Goal: Task Accomplishment & Management: Use online tool/utility

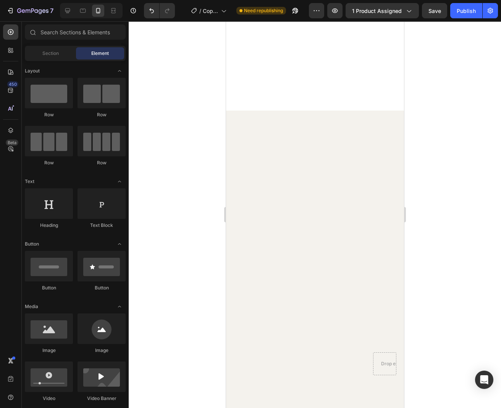
scroll to position [2351, 0]
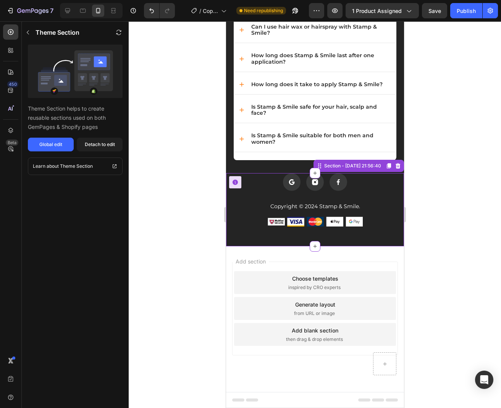
click at [312, 206] on p "Copyright © 2024 Stamp & Smile." at bounding box center [314, 207] width 161 height 8
click at [314, 208] on p "Copyright © 2024 Stamp & Smile." at bounding box center [314, 207] width 161 height 8
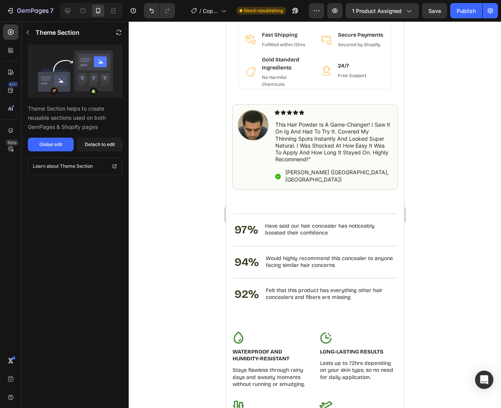
scroll to position [1080, 0]
click at [10, 84] on div "450" at bounding box center [12, 84] width 11 height 6
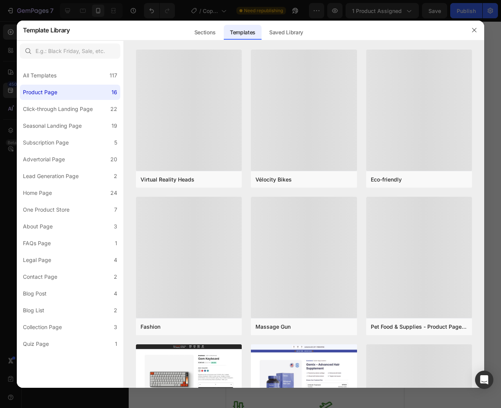
click at [11, 84] on div at bounding box center [250, 204] width 501 height 408
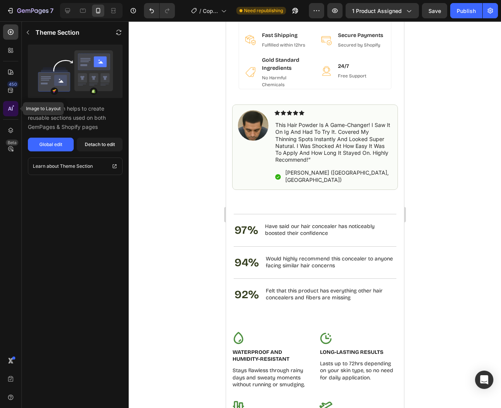
click at [10, 105] on icon at bounding box center [11, 109] width 8 height 8
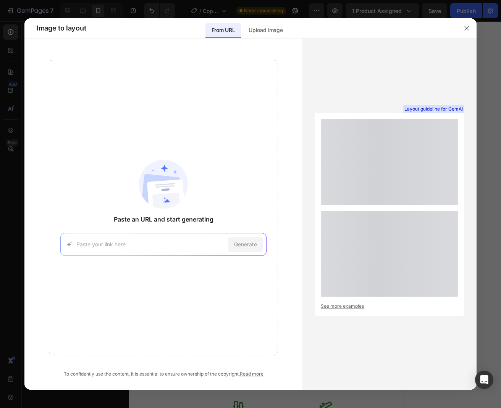
click at [10, 105] on div at bounding box center [250, 204] width 501 height 408
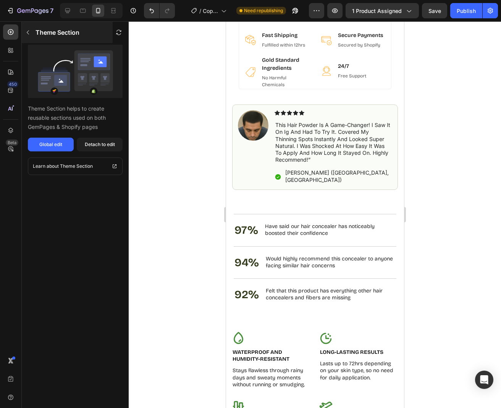
click at [24, 32] on button "button" at bounding box center [28, 32] width 12 height 12
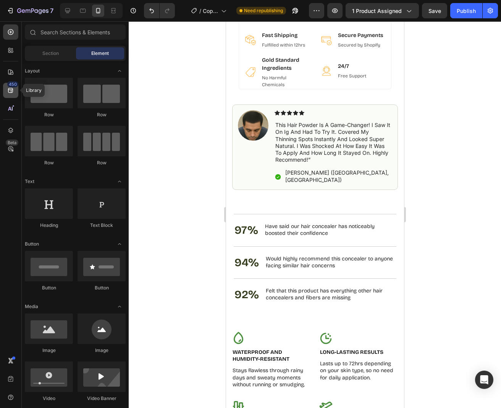
click at [13, 86] on div "450" at bounding box center [12, 84] width 11 height 6
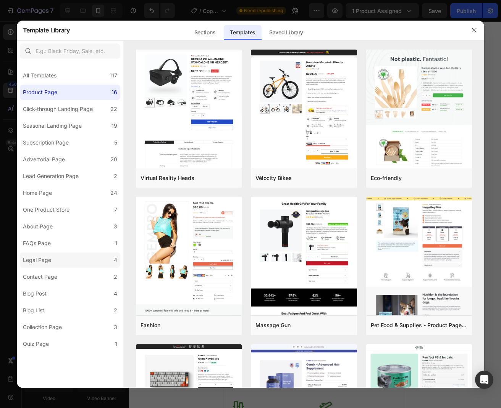
click at [65, 258] on label "Legal Page 4" at bounding box center [70, 260] width 100 height 15
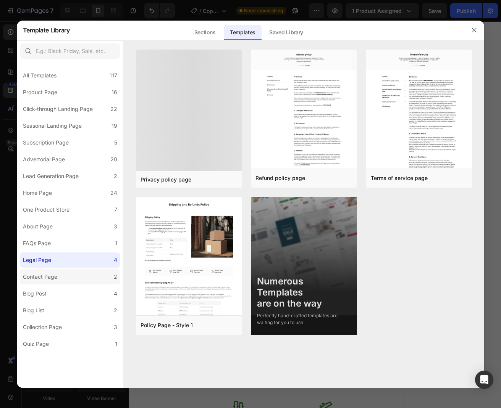
click at [64, 284] on label "Contact Page 2" at bounding box center [70, 276] width 100 height 15
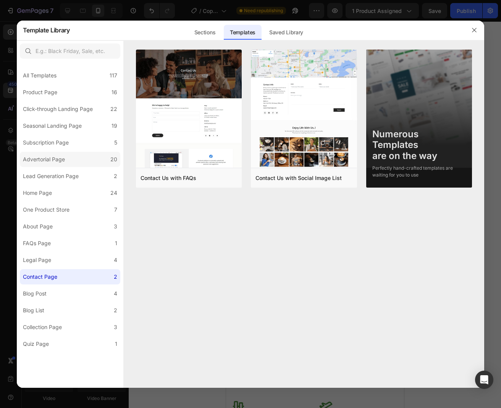
click at [58, 166] on label "Advertorial Page 20" at bounding box center [70, 159] width 100 height 15
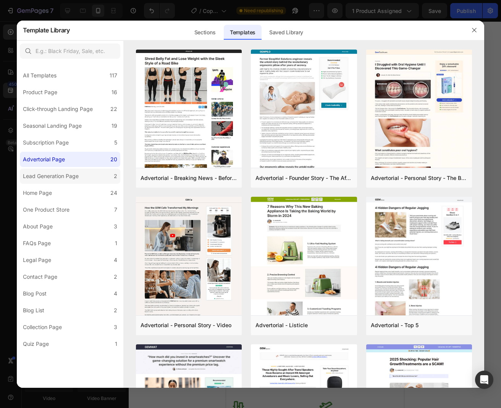
click at [65, 172] on div "Lead Generation Page" at bounding box center [51, 176] width 56 height 9
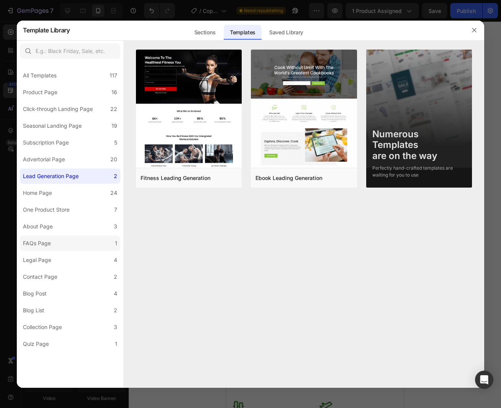
click at [71, 240] on label "FAQs Page 1" at bounding box center [70, 243] width 100 height 15
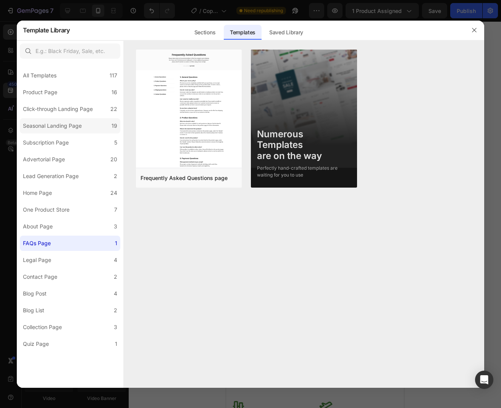
click at [79, 126] on div "Seasonal Landing Page" at bounding box center [52, 125] width 59 height 9
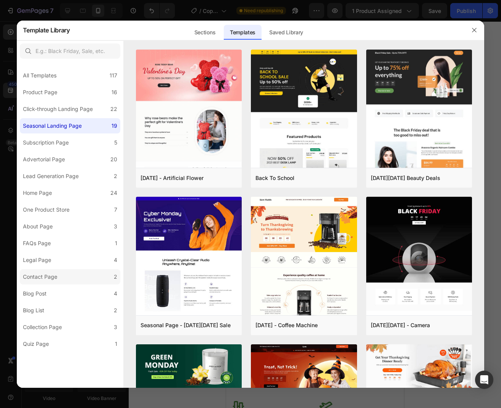
click at [89, 281] on label "Contact Page 2" at bounding box center [70, 276] width 100 height 15
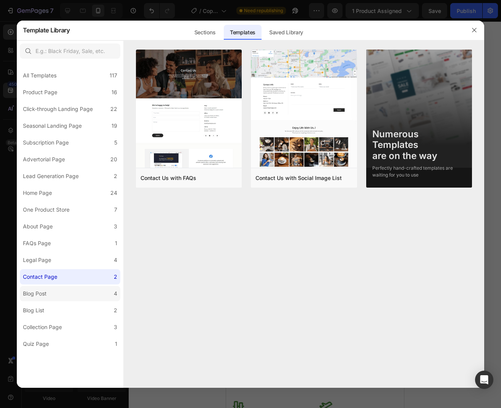
click at [89, 299] on label "Blog Post 4" at bounding box center [70, 293] width 100 height 15
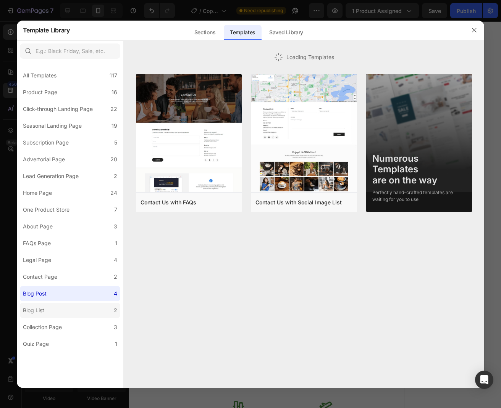
click at [89, 315] on label "Blog List 2" at bounding box center [70, 310] width 100 height 15
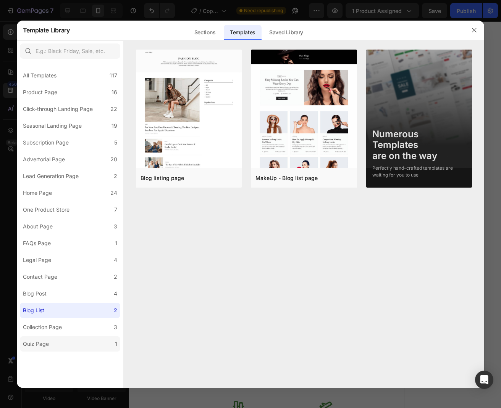
click at [89, 349] on label "Quiz Page 1" at bounding box center [70, 344] width 100 height 15
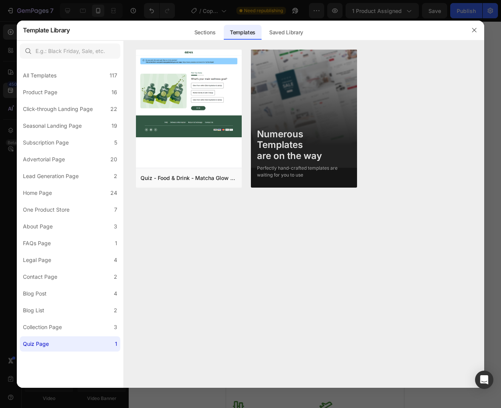
click at [188, 40] on div at bounding box center [304, 44] width 361 height 9
click at [199, 37] on div "Sections" at bounding box center [204, 32] width 33 height 15
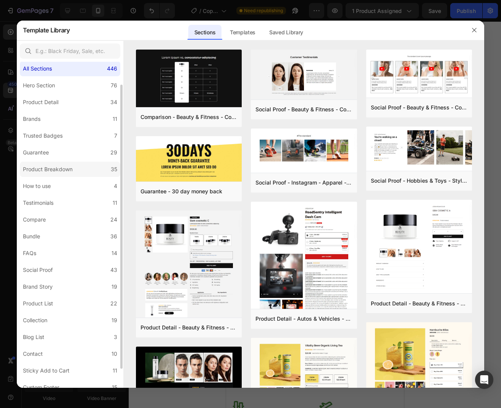
scroll to position [6, 0]
click at [73, 202] on label "Testimonials 11" at bounding box center [70, 204] width 100 height 15
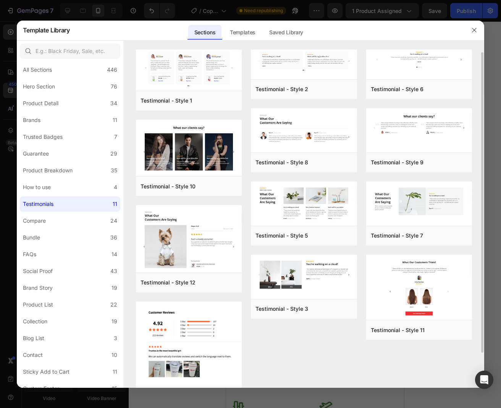
scroll to position [16, 0]
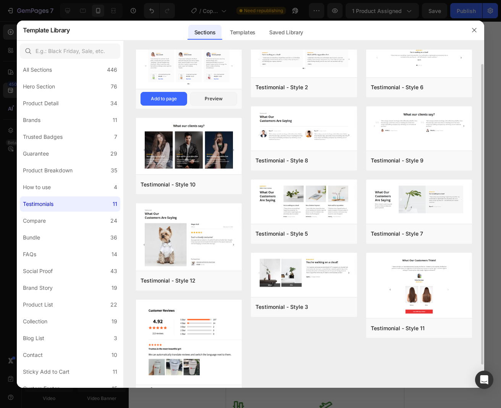
click at [219, 64] on img at bounding box center [189, 61] width 106 height 57
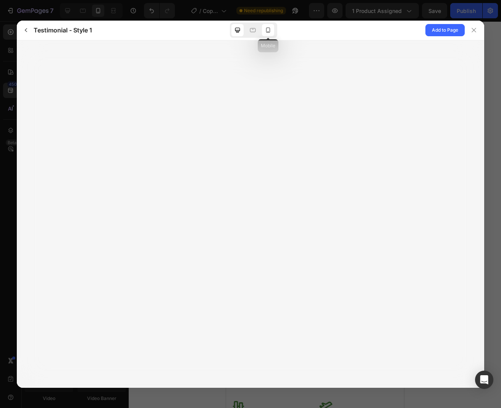
click at [264, 31] on icon at bounding box center [268, 30] width 8 height 8
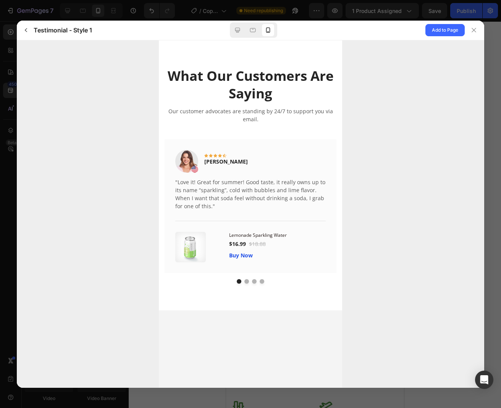
scroll to position [0, 0]
click at [244, 280] on button "dot" at bounding box center [246, 281] width 5 height 5
click at [247, 281] on button "dot" at bounding box center [246, 281] width 5 height 5
click at [443, 31] on span "Add to Page" at bounding box center [445, 30] width 26 height 9
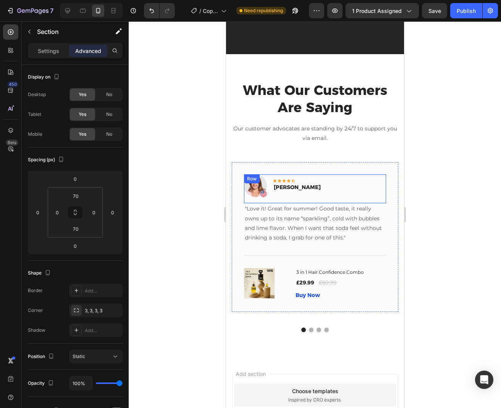
scroll to position [2576, 0]
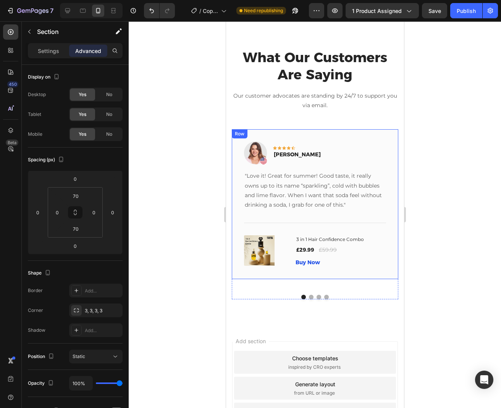
click at [350, 131] on div "Image Icon Icon Icon Icon Icon Row [PERSON_NAME] Text block Row "Love it! Great…" at bounding box center [314, 204] width 166 height 150
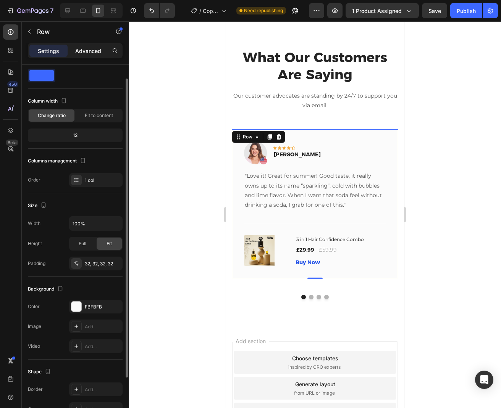
scroll to position [16, 0]
click at [78, 50] on p "Advanced" at bounding box center [88, 51] width 26 height 8
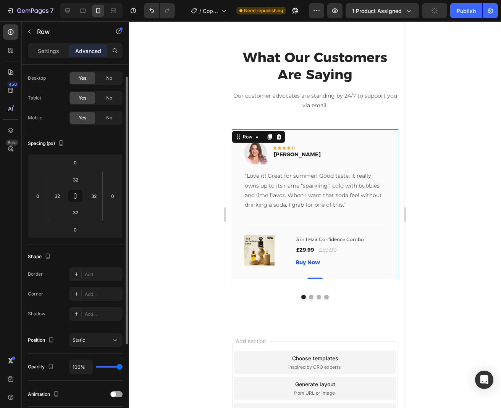
drag, startPoint x: 47, startPoint y: 54, endPoint x: 55, endPoint y: 116, distance: 63.1
click at [55, 116] on div "Settings Advanced Display on Desktop Yes No Tablet Yes No Mobile Yes No Spacing…" at bounding box center [75, 236] width 107 height 387
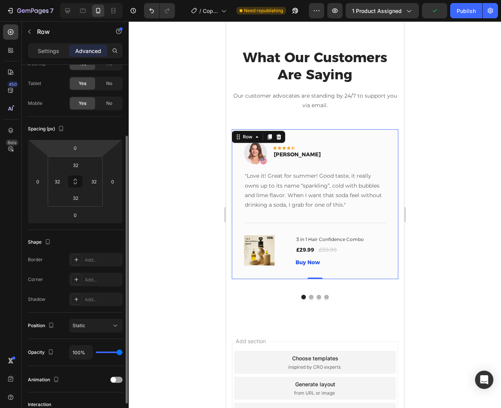
scroll to position [59, 0]
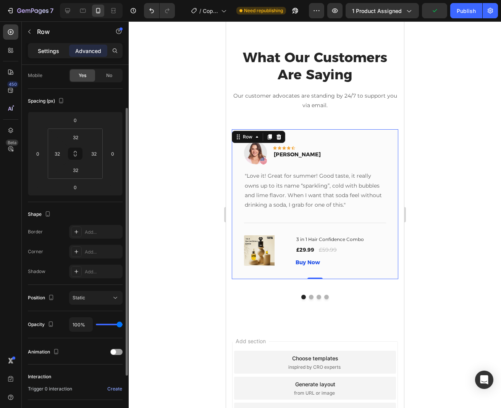
click at [49, 51] on p "Settings" at bounding box center [48, 51] width 21 height 8
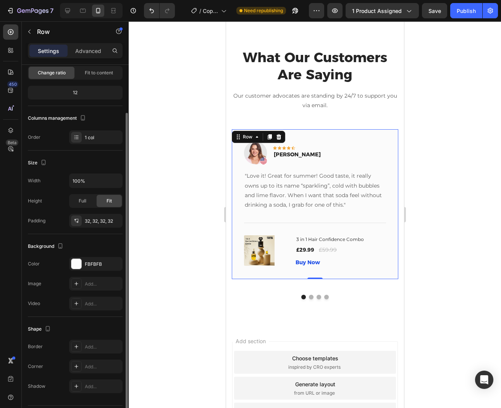
scroll to position [76, 0]
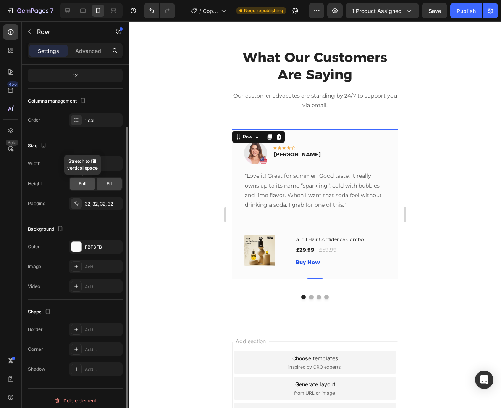
click at [79, 185] on span "Full" at bounding box center [83, 183] width 8 height 7
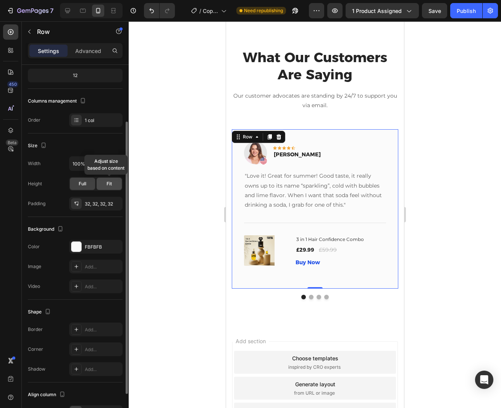
click at [101, 185] on div "Fit" at bounding box center [109, 184] width 25 height 12
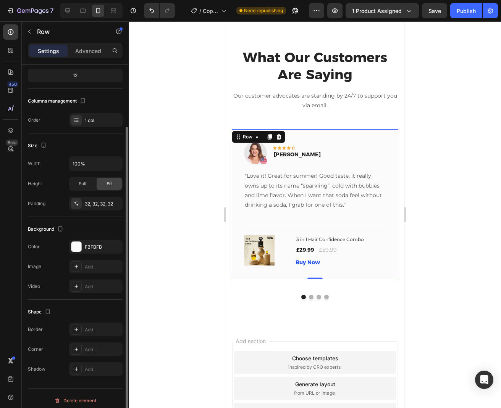
scroll to position [81, 0]
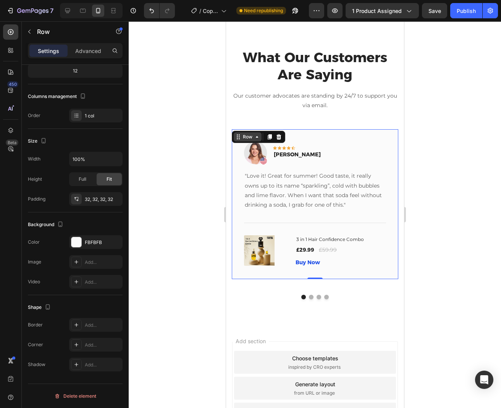
click at [248, 137] on div "Row" at bounding box center [247, 137] width 13 height 7
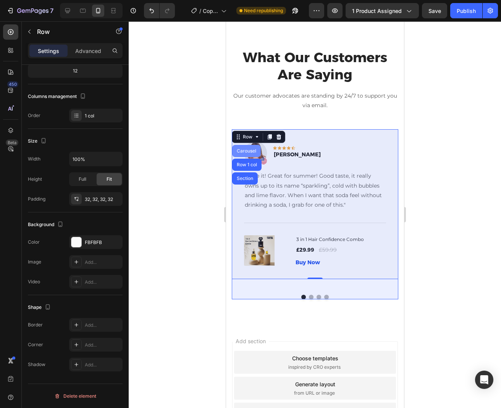
click at [248, 152] on div "Carousel" at bounding box center [246, 151] width 23 height 5
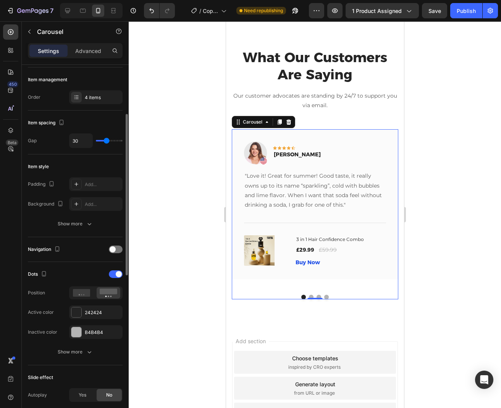
scroll to position [117, 0]
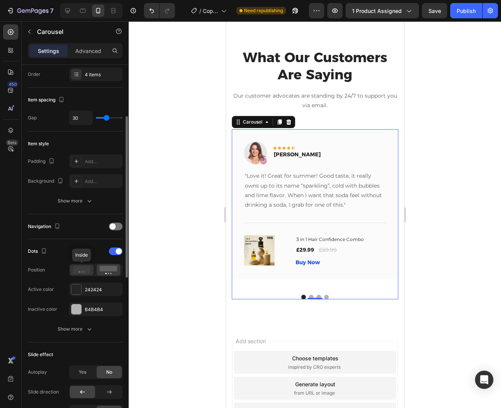
click at [89, 265] on div at bounding box center [82, 270] width 24 height 11
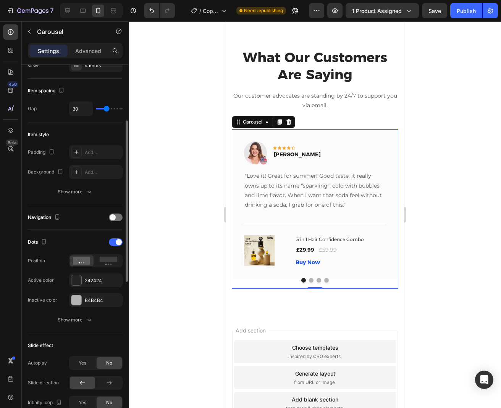
scroll to position [127, 0]
click at [117, 240] on span at bounding box center [119, 241] width 6 height 6
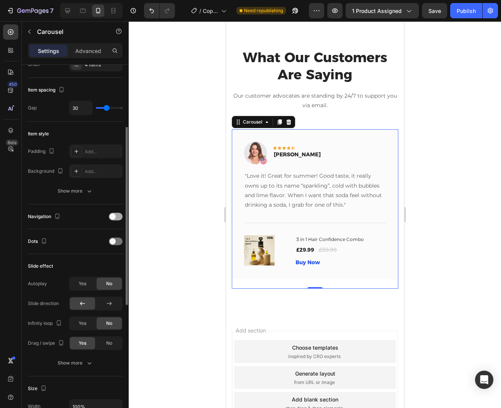
click at [113, 217] on span at bounding box center [113, 217] width 6 height 6
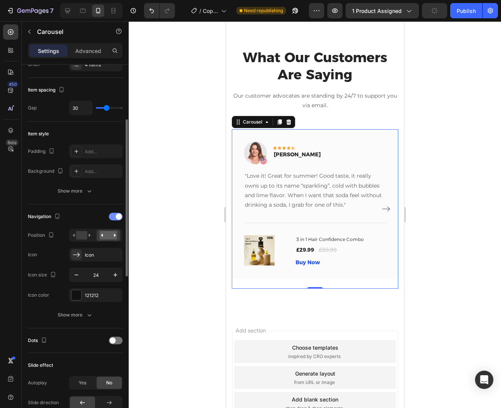
click at [113, 217] on div at bounding box center [116, 217] width 14 height 8
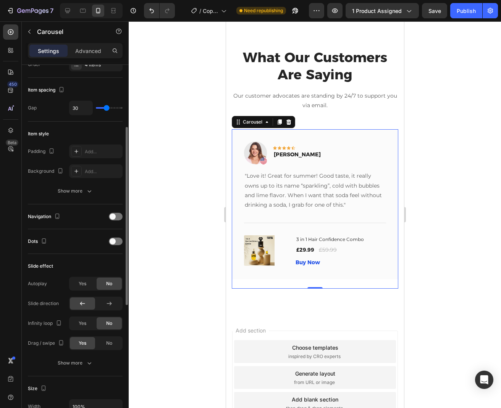
scroll to position [0, 0]
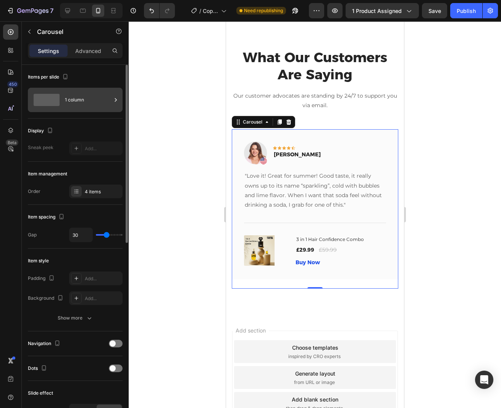
click at [87, 97] on div "1 column" at bounding box center [88, 100] width 47 height 18
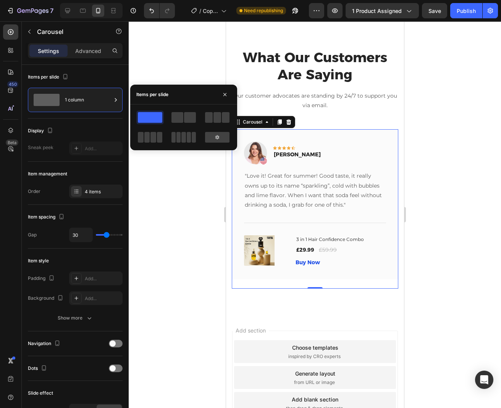
click at [177, 109] on div at bounding box center [183, 128] width 107 height 46
click at [177, 116] on span at bounding box center [177, 117] width 12 height 11
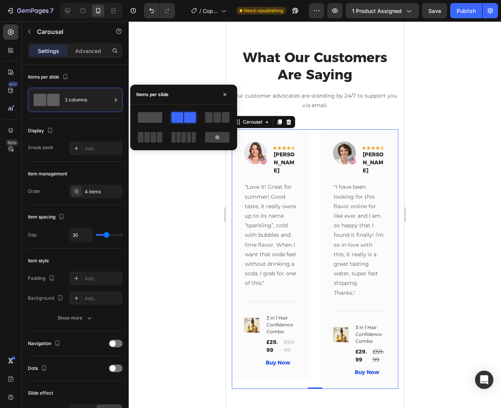
click at [148, 119] on span at bounding box center [150, 117] width 24 height 11
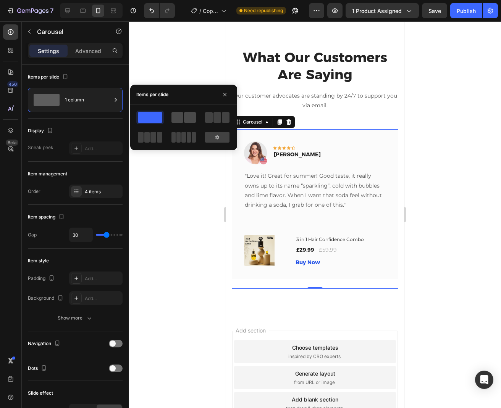
click at [192, 121] on span at bounding box center [190, 117] width 12 height 11
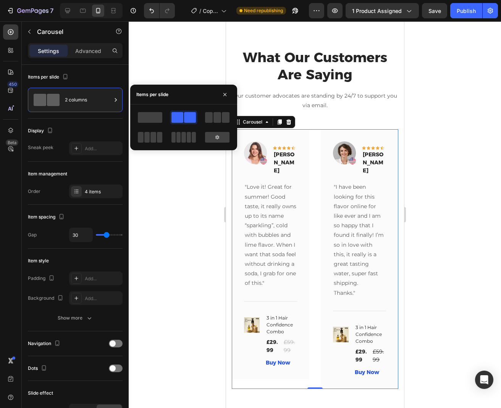
click at [161, 124] on div at bounding box center [149, 118] width 27 height 14
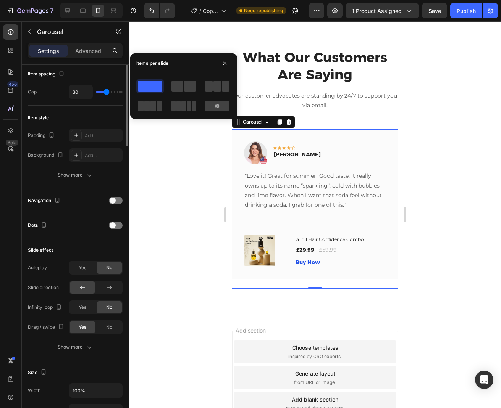
scroll to position [171, 0]
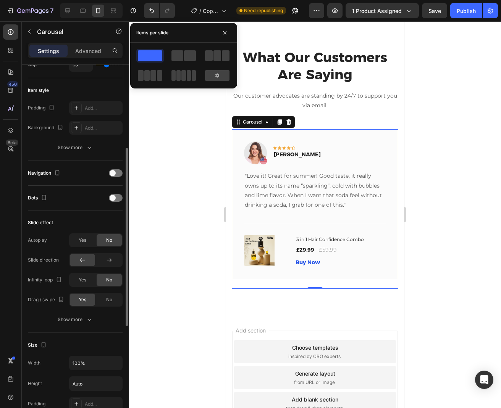
click at [97, 211] on div "Slide effect Autoplay Yes No Slide direction Infinity loop Yes No Drag / swipe …" at bounding box center [75, 272] width 95 height 122
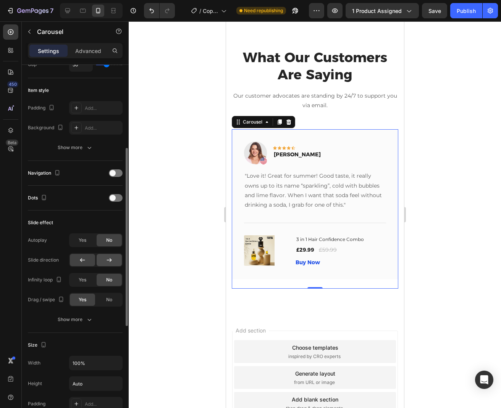
click at [106, 261] on icon at bounding box center [109, 260] width 8 height 8
click at [82, 260] on icon at bounding box center [82, 260] width 5 height 4
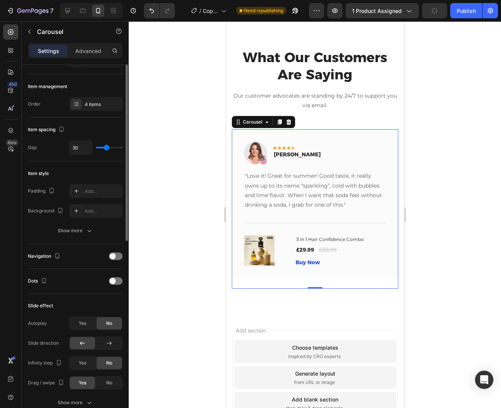
scroll to position [102, 0]
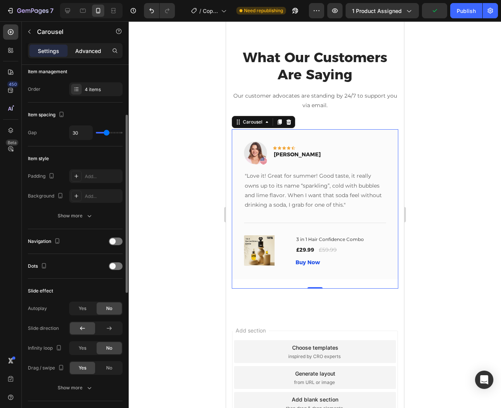
click at [86, 50] on p "Advanced" at bounding box center [88, 51] width 26 height 8
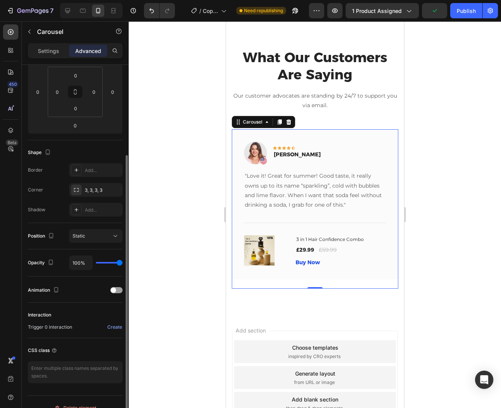
scroll to position [122, 0]
click at [63, 54] on div "Settings" at bounding box center [48, 51] width 38 height 12
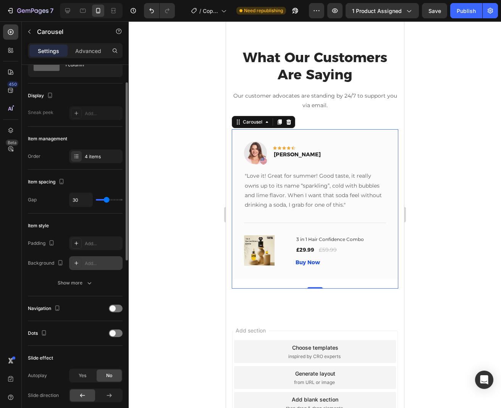
scroll to position [35, 0]
click at [115, 313] on div "Navigation" at bounding box center [75, 308] width 95 height 12
click at [115, 312] on div at bounding box center [116, 308] width 14 height 8
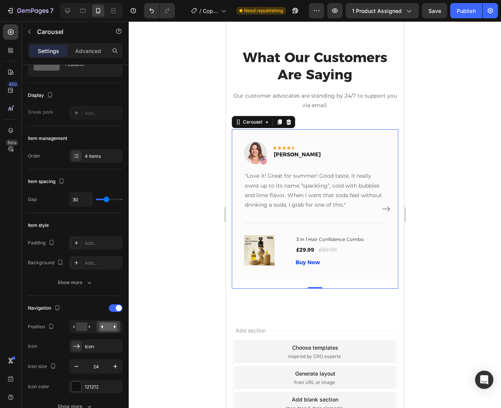
click at [460, 160] on div at bounding box center [315, 214] width 372 height 387
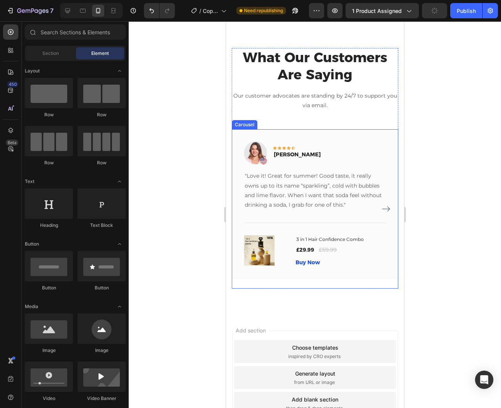
click at [387, 209] on icon "Carousel Next Arrow" at bounding box center [385, 209] width 9 height 9
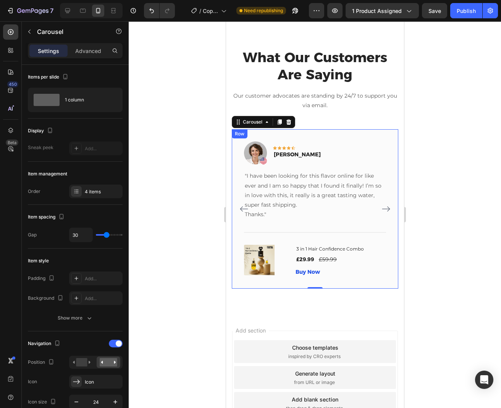
click at [243, 129] on div "Image Icon Icon Icon Icon Icon Row [PERSON_NAME] Text block Row "I have been lo…" at bounding box center [314, 208] width 166 height 159
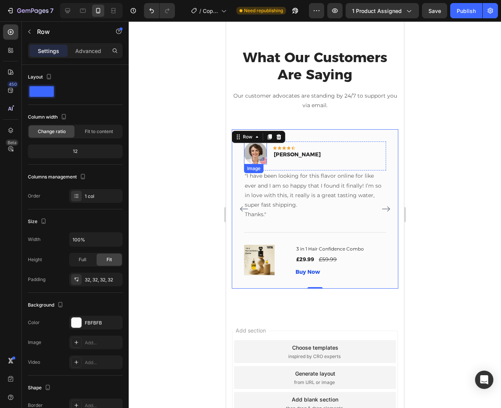
click at [262, 156] on img at bounding box center [254, 153] width 23 height 23
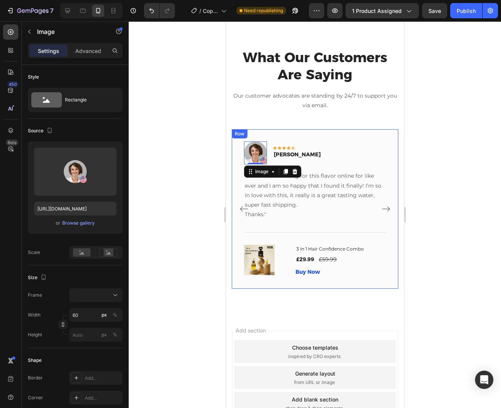
click at [290, 136] on div "Image 0 Icon Icon Icon Icon Icon Row [PERSON_NAME] Text block Row "I have been …" at bounding box center [314, 208] width 166 height 159
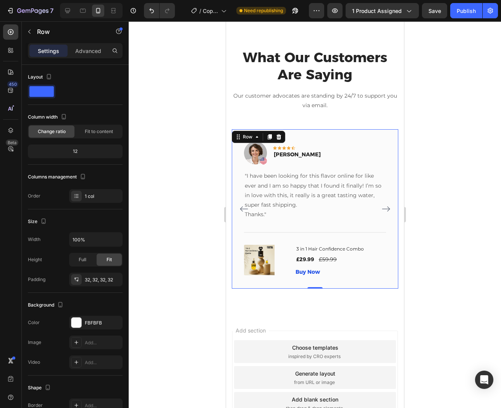
click at [247, 143] on div "Row" at bounding box center [257, 137] width 53 height 12
click at [251, 139] on div "Row" at bounding box center [247, 137] width 13 height 7
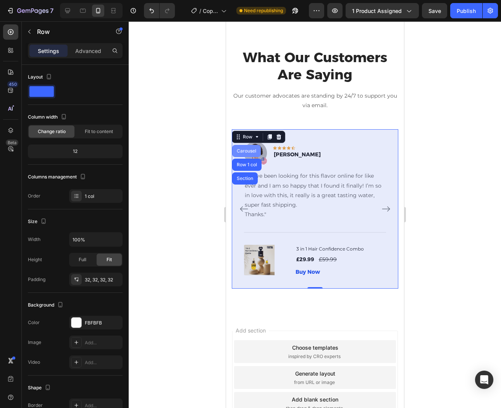
click at [251, 149] on div "Carousel" at bounding box center [246, 151] width 23 height 5
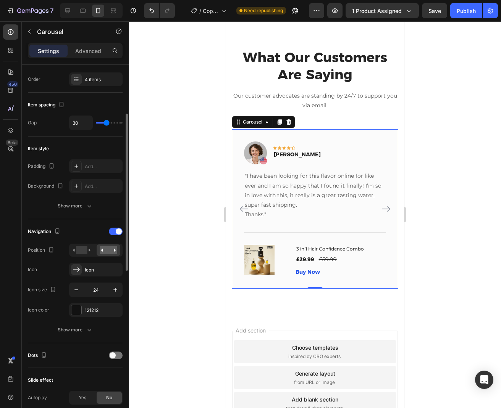
scroll to position [113, 0]
click at [87, 254] on div at bounding box center [82, 249] width 24 height 11
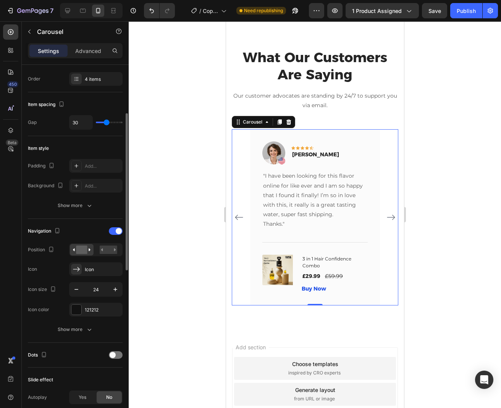
click at [116, 226] on div "Navigation" at bounding box center [75, 231] width 95 height 12
click at [116, 230] on span at bounding box center [119, 231] width 6 height 6
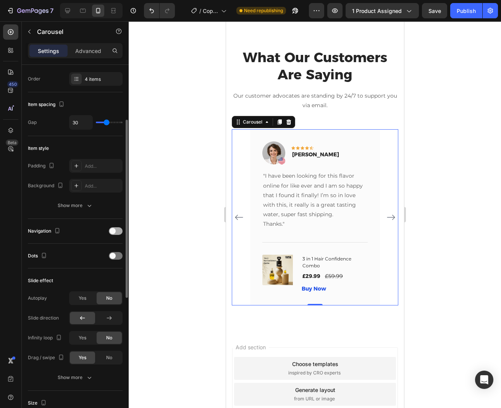
click at [116, 232] on span at bounding box center [113, 231] width 6 height 6
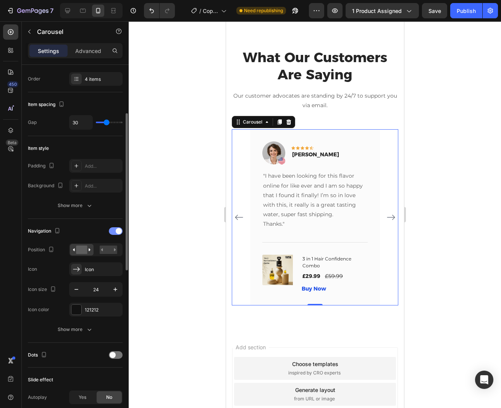
click at [116, 232] on span at bounding box center [119, 231] width 6 height 6
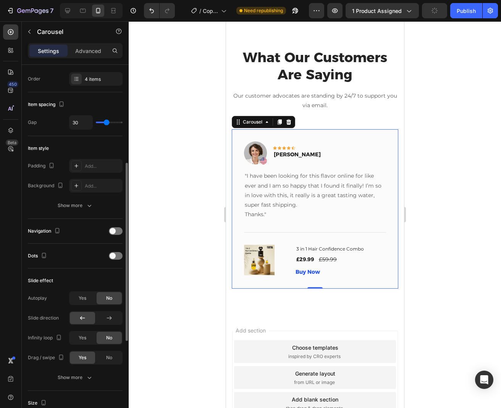
scroll to position [142, 0]
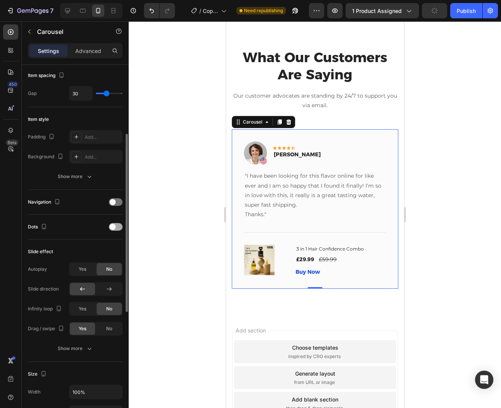
click at [111, 224] on span at bounding box center [113, 227] width 6 height 6
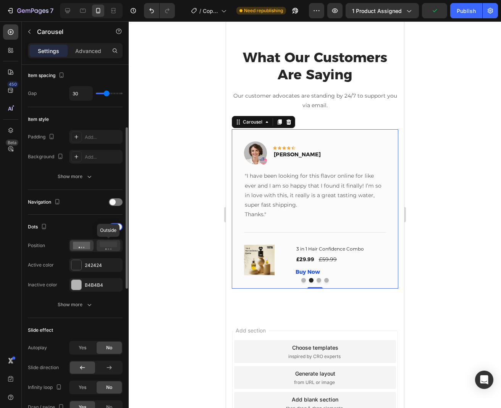
click at [103, 247] on icon at bounding box center [109, 246] width 18 height 8
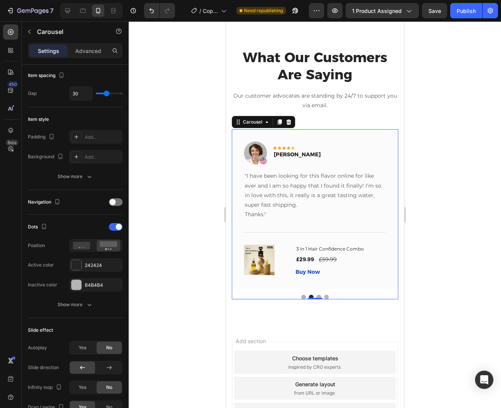
click at [435, 209] on div at bounding box center [315, 214] width 372 height 387
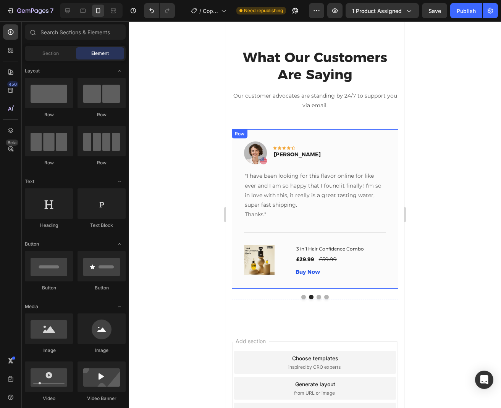
click at [354, 131] on div "Image Icon Icon Icon Icon Icon Row [PERSON_NAME] Text block Row "I have been lo…" at bounding box center [314, 208] width 166 height 159
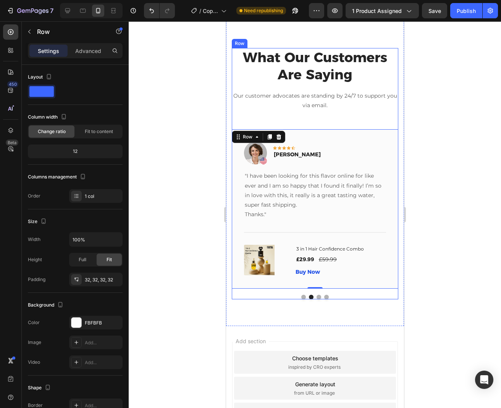
click at [332, 123] on div "What Our Customers Are Saying Heading Our customer advocates are standing by 24…" at bounding box center [314, 173] width 166 height 251
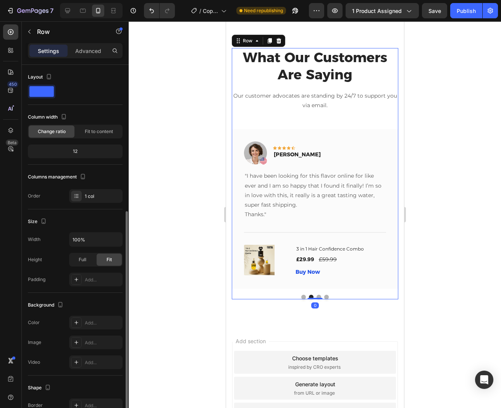
scroll to position [81, 0]
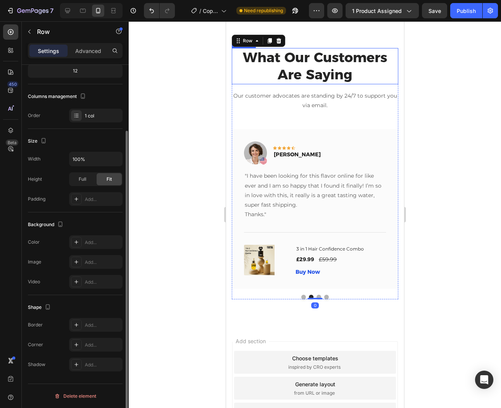
click at [304, 78] on p "What Our Customers Are Saying" at bounding box center [314, 66] width 165 height 35
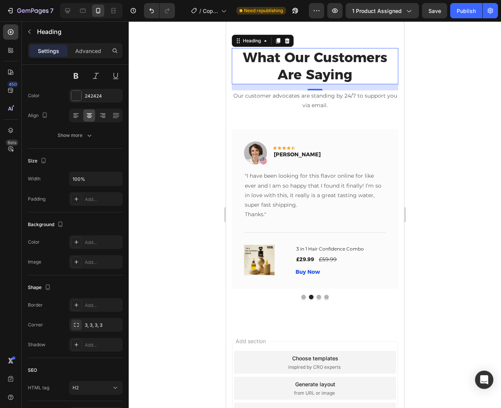
scroll to position [0, 0]
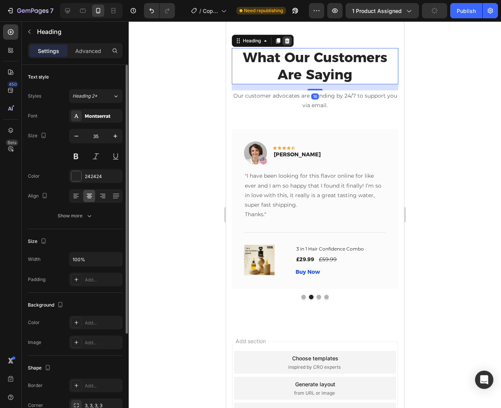
click at [287, 43] on icon at bounding box center [286, 40] width 5 height 5
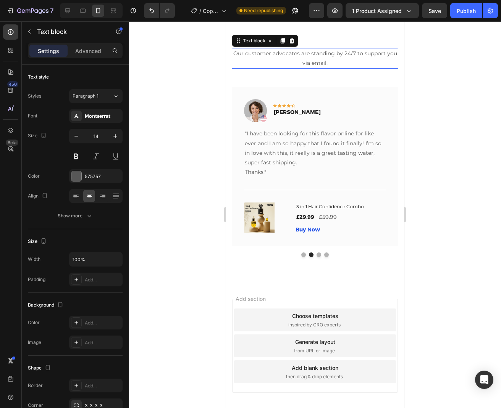
click at [306, 61] on p "Our customer advocates are standing by 24/7 to support you via email." at bounding box center [314, 58] width 165 height 19
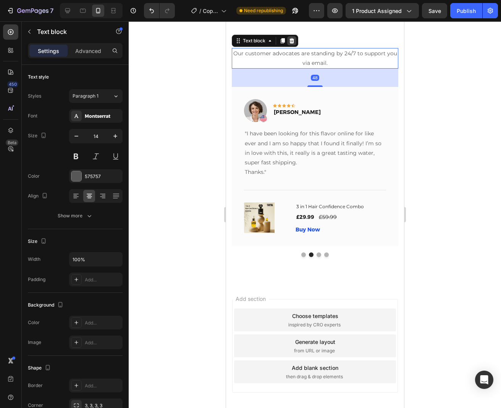
click at [291, 39] on icon at bounding box center [291, 40] width 5 height 5
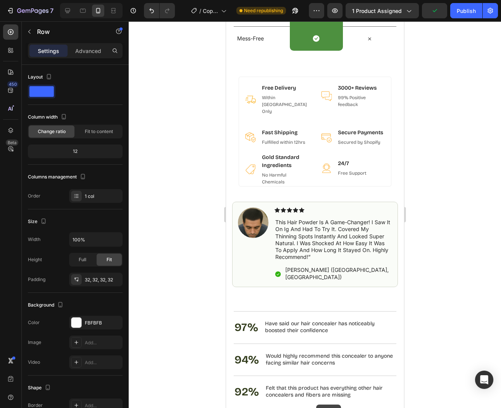
scroll to position [1058, 0]
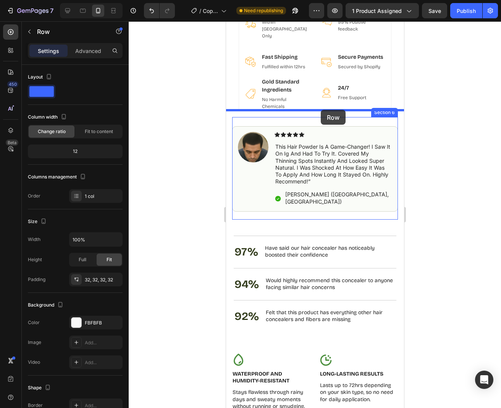
drag, startPoint x: 298, startPoint y: 55, endPoint x: 320, endPoint y: 110, distance: 59.7
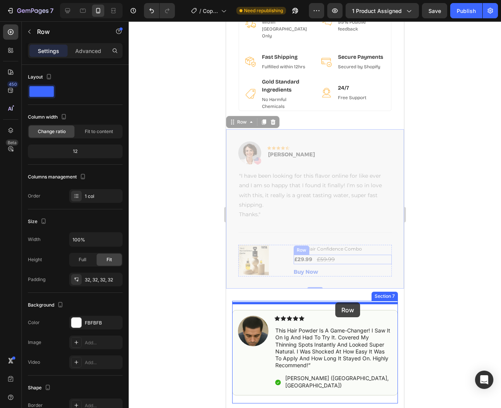
drag, startPoint x: 343, startPoint y: 128, endPoint x: 335, endPoint y: 302, distance: 174.6
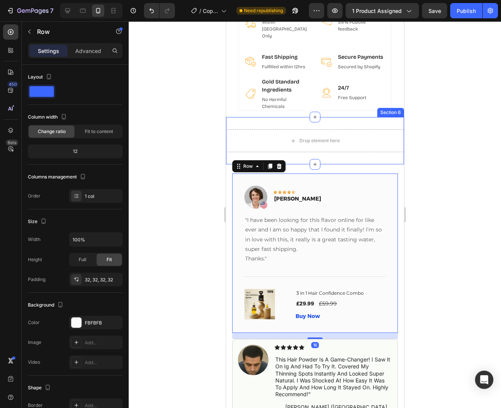
click at [358, 148] on div "Drop element here Section 6" at bounding box center [315, 140] width 178 height 47
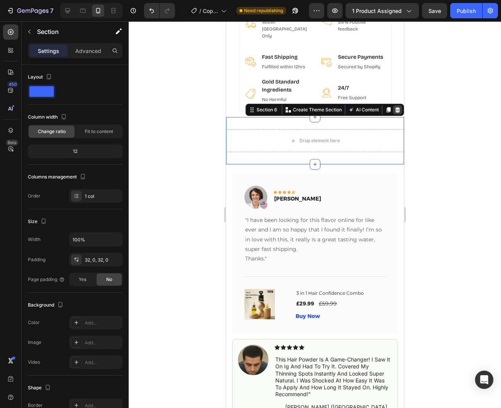
click at [398, 107] on icon at bounding box center [397, 110] width 6 height 6
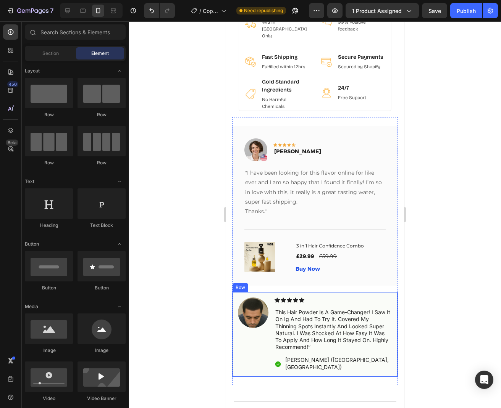
click at [346, 292] on div "Image Icon Icon Icon Icon Icon Icon List this hair powder is a game-changer! i …" at bounding box center [315, 334] width 166 height 85
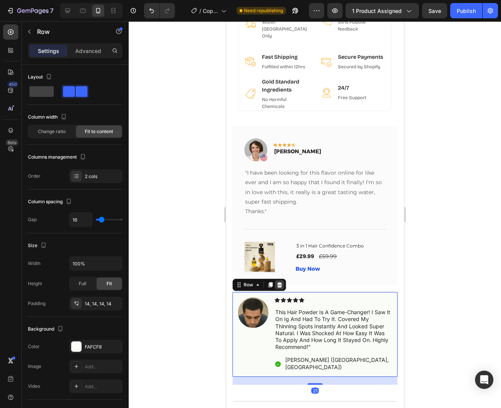
click at [275, 280] on div at bounding box center [278, 284] width 9 height 9
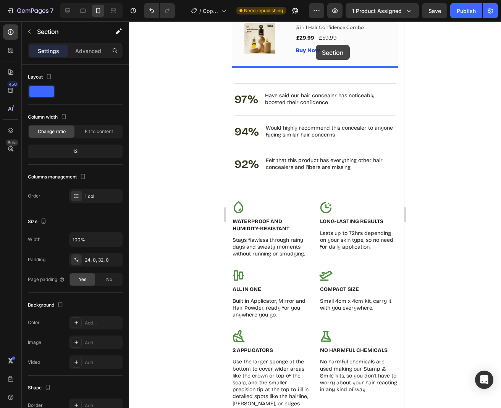
scroll to position [1252, 0]
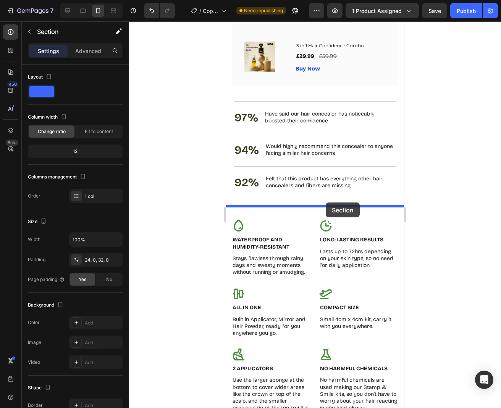
drag, startPoint x: 318, startPoint y: 187, endPoint x: 325, endPoint y: 203, distance: 17.1
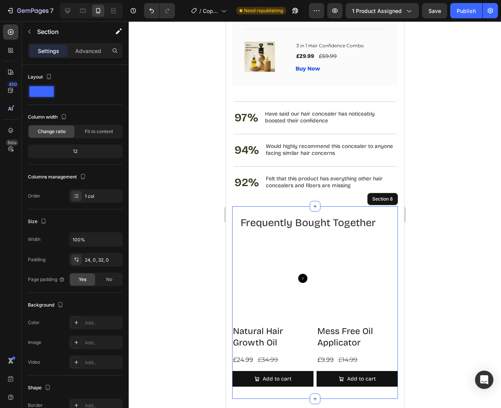
click at [485, 220] on div at bounding box center [315, 214] width 372 height 387
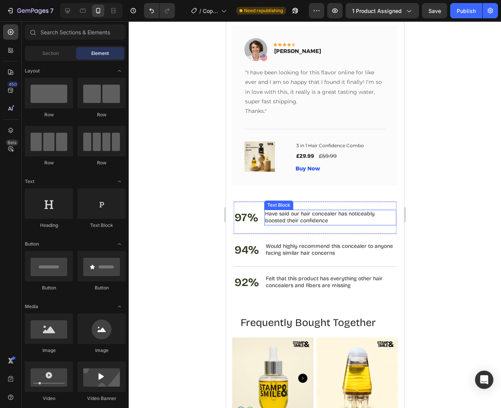
scroll to position [1147, 0]
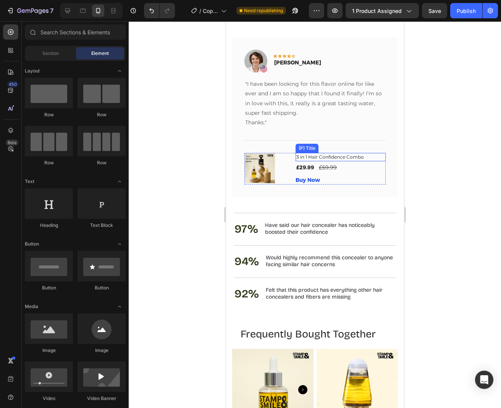
click at [313, 155] on h1 "3 in 1 Hair Confidence Combo" at bounding box center [340, 157] width 90 height 8
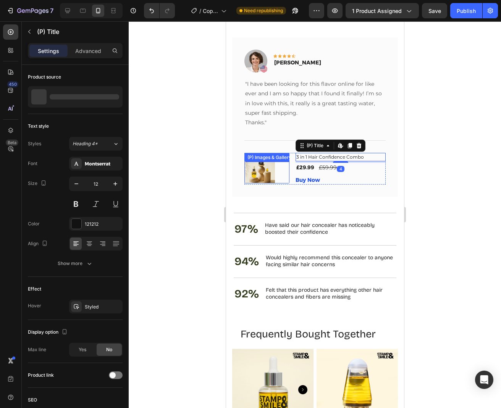
click at [279, 156] on div "(P) Images & Gallery" at bounding box center [266, 168] width 45 height 31
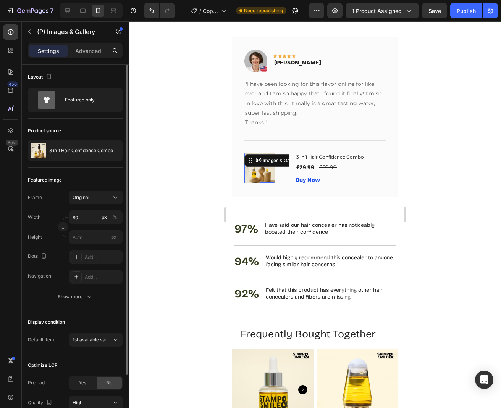
click at [108, 164] on div "Product source 3 in 1 Hair Confidence Combo" at bounding box center [75, 143] width 95 height 49
click at [108, 153] on div at bounding box center [111, 150] width 21 height 21
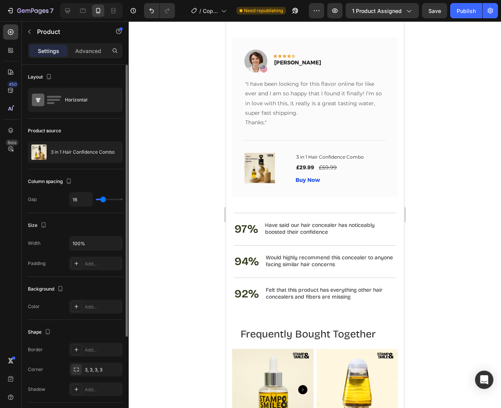
click at [72, 156] on div "3 in 1 Hair Confidence Combo" at bounding box center [75, 152] width 95 height 21
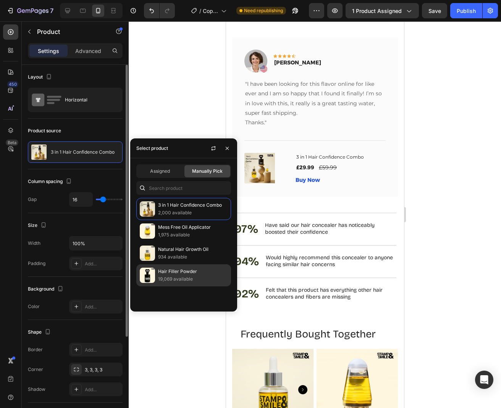
click at [175, 275] on p "19,069 available" at bounding box center [192, 279] width 69 height 8
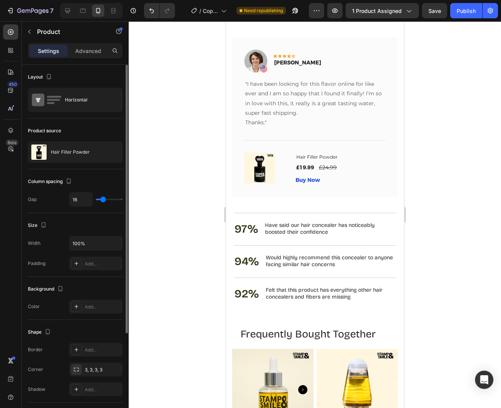
click at [443, 135] on div at bounding box center [315, 214] width 372 height 387
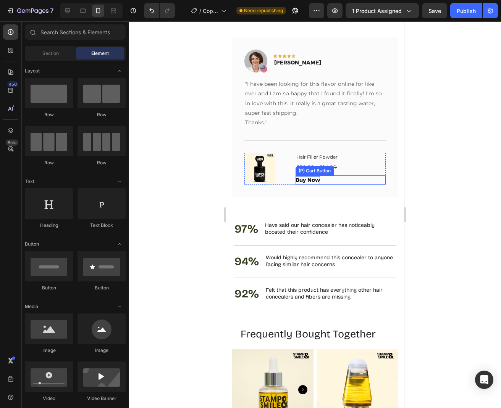
click at [313, 176] on div "Buy Now" at bounding box center [307, 180] width 24 height 8
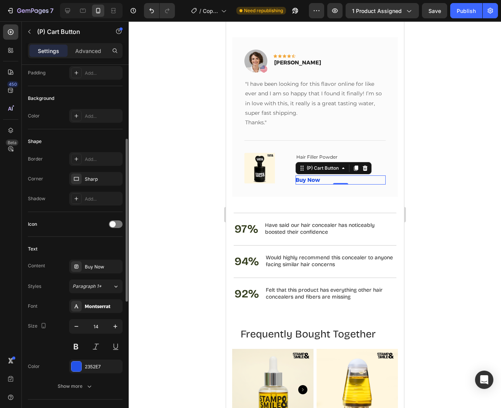
scroll to position [166, 0]
click at [99, 292] on button "Paragraph 1*" at bounding box center [95, 286] width 53 height 14
click at [95, 306] on div "Montserrat" at bounding box center [103, 306] width 36 height 7
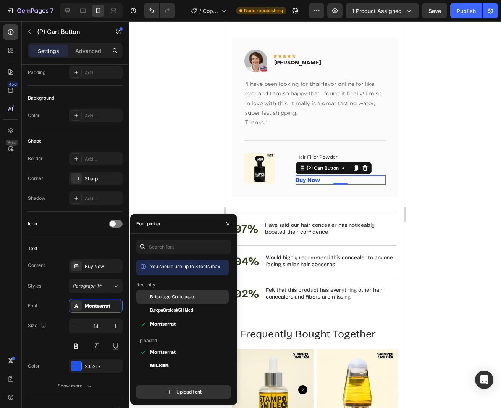
click at [183, 296] on span "Bricolage Grotesque" at bounding box center [172, 296] width 44 height 7
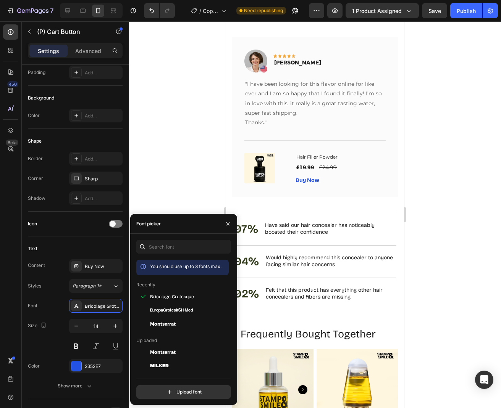
click at [400, 187] on section "Image Icon Icon Icon Icon Icon Row [PERSON_NAME] Text block Row "I have been lo…" at bounding box center [315, 112] width 178 height 169
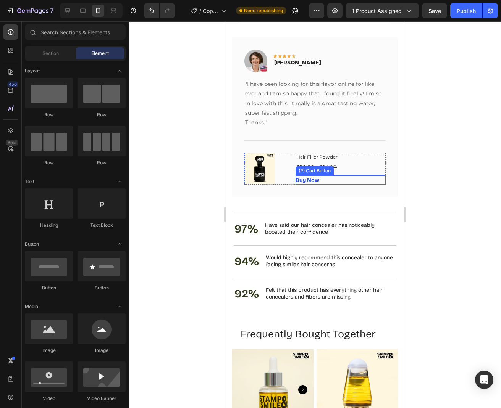
click at [330, 176] on div "Buy Now (P) Cart Button" at bounding box center [340, 180] width 90 height 9
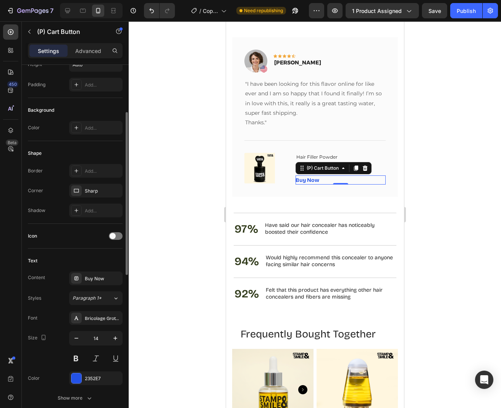
scroll to position [163, 0]
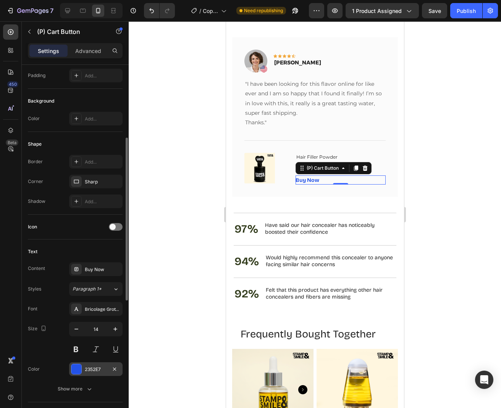
click at [82, 364] on div "2352E7" at bounding box center [95, 369] width 53 height 14
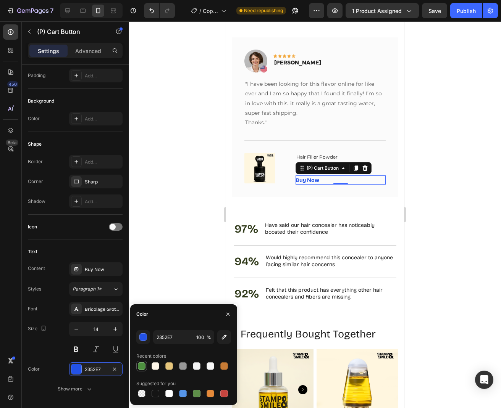
click at [141, 364] on div at bounding box center [142, 366] width 8 height 8
click at [152, 395] on div at bounding box center [155, 394] width 8 height 8
type input "151515"
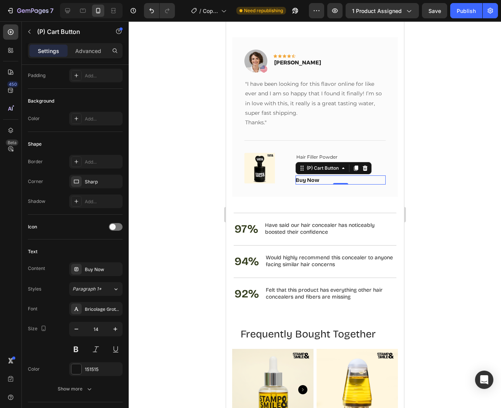
click at [451, 183] on div at bounding box center [315, 214] width 372 height 387
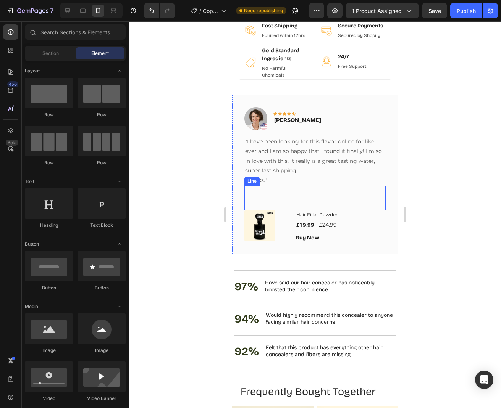
scroll to position [1089, 0]
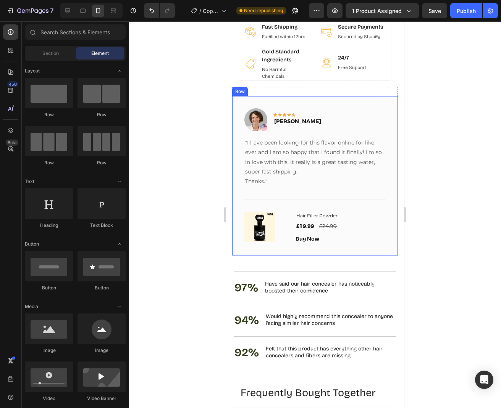
click at [380, 243] on div "Image Icon Icon Icon Icon Icon Row [PERSON_NAME] Text block Row "I have been lo…" at bounding box center [315, 175] width 166 height 159
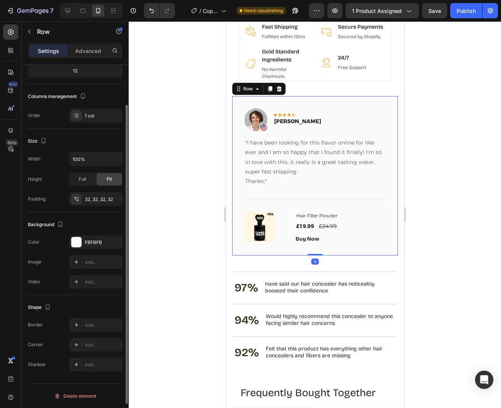
scroll to position [0, 0]
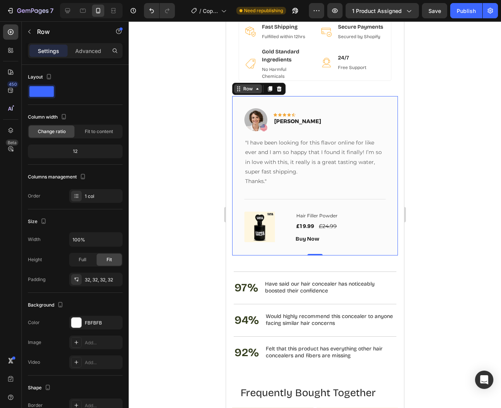
click at [255, 86] on div "Row" at bounding box center [248, 88] width 28 height 9
click at [255, 86] on icon at bounding box center [257, 89] width 6 height 6
click at [256, 86] on icon at bounding box center [257, 89] width 6 height 6
click at [351, 114] on div "Image Icon Icon Icon Icon Icon Row [PERSON_NAME] Text block Row" at bounding box center [314, 122] width 141 height 29
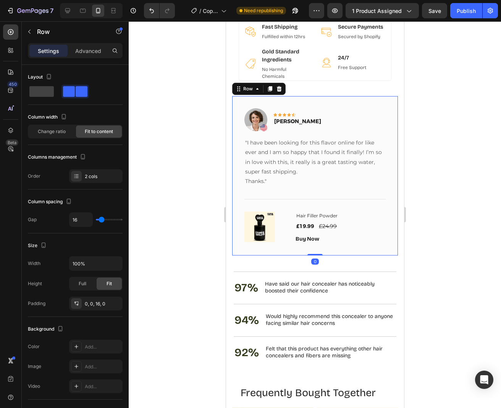
click at [345, 99] on div "Image Icon Icon Icon Icon Icon Row [PERSON_NAME] Text block Row "I have been lo…" at bounding box center [315, 175] width 166 height 159
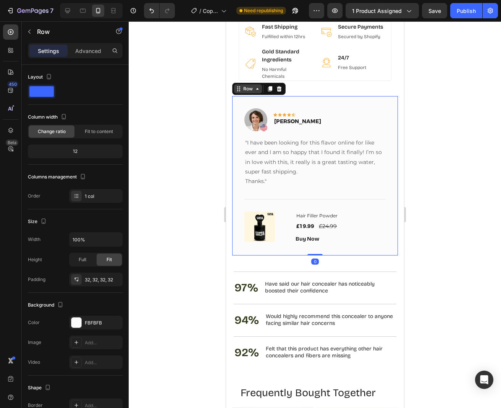
click at [255, 84] on div "Row" at bounding box center [248, 88] width 28 height 9
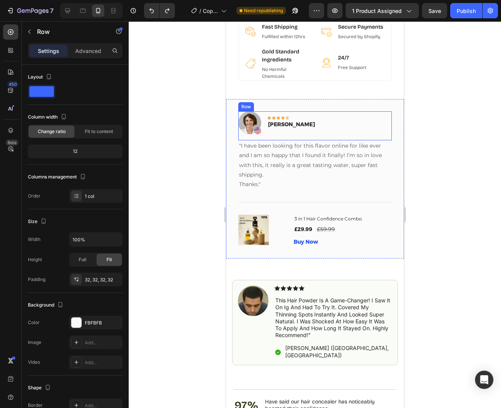
click at [340, 112] on div "Image Icon Icon Icon Icon Icon Row [PERSON_NAME] Text block Row" at bounding box center [314, 125] width 153 height 29
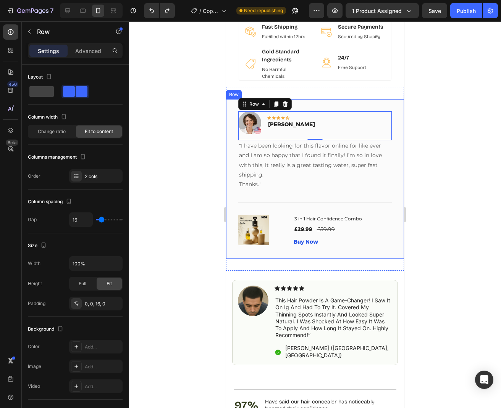
click at [347, 99] on div "Image Icon Icon Icon Icon Icon Row [PERSON_NAME] Text block Row 0 "I have been …" at bounding box center [315, 178] width 178 height 159
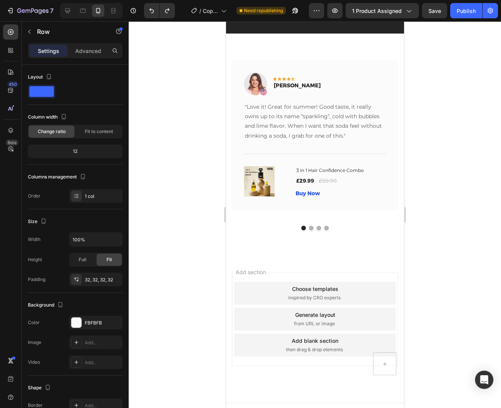
scroll to position [2484, 0]
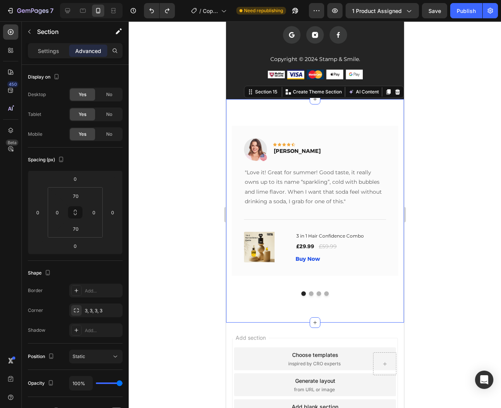
click at [346, 133] on div "Image Icon Icon Icon Icon Icon Row [PERSON_NAME] Text block Row "Love it! Great…" at bounding box center [315, 211] width 178 height 224
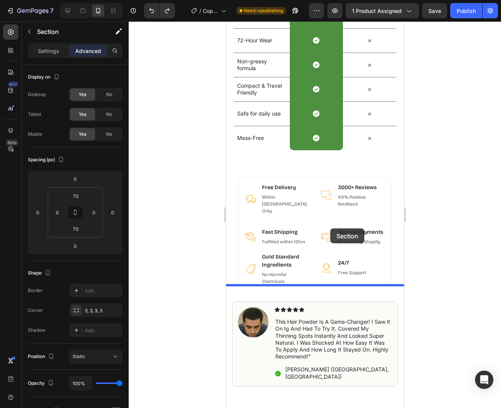
scroll to position [868, 0]
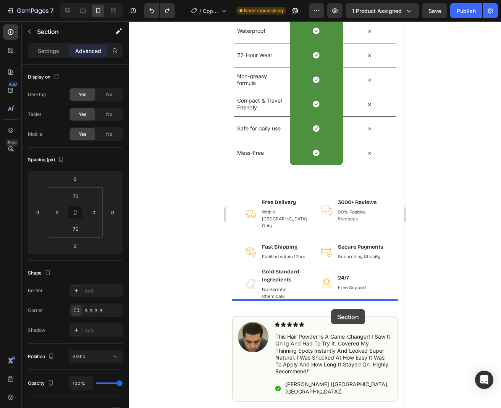
drag, startPoint x: 336, startPoint y: 130, endPoint x: 331, endPoint y: 310, distance: 179.4
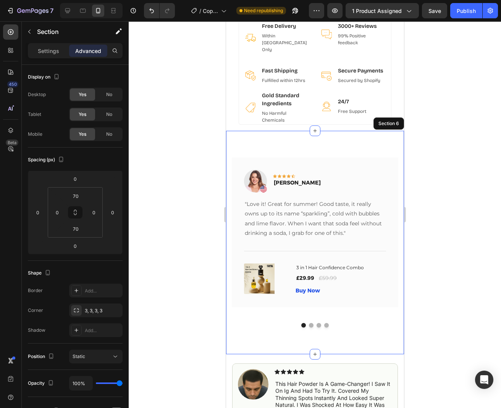
scroll to position [1098, 0]
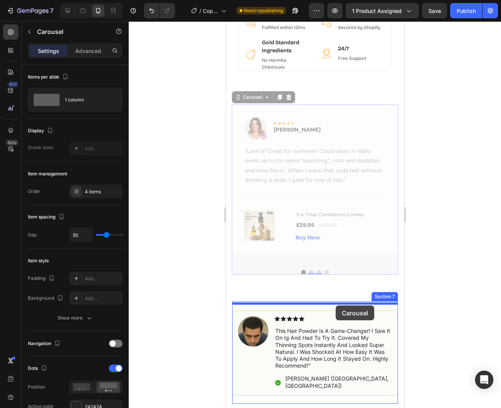
drag, startPoint x: 370, startPoint y: 251, endPoint x: 335, endPoint y: 306, distance: 65.0
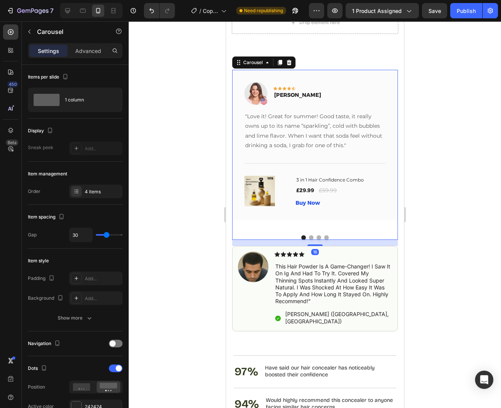
scroll to position [1194, 0]
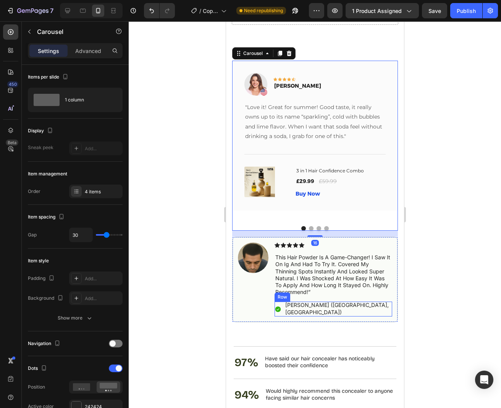
click at [370, 307] on div "Icon [PERSON_NAME] ([GEOGRAPHIC_DATA], [GEOGRAPHIC_DATA]) Text Block Row" at bounding box center [333, 309] width 118 height 14
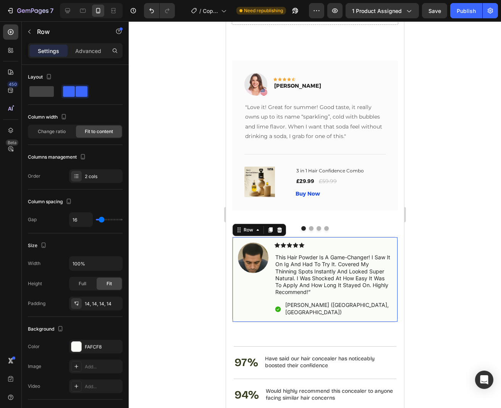
click at [375, 311] on div "Image Icon Icon Icon Icon Icon Icon List this hair powder is a game-changer! i …" at bounding box center [315, 279] width 166 height 85
click at [281, 228] on icon at bounding box center [279, 229] width 5 height 5
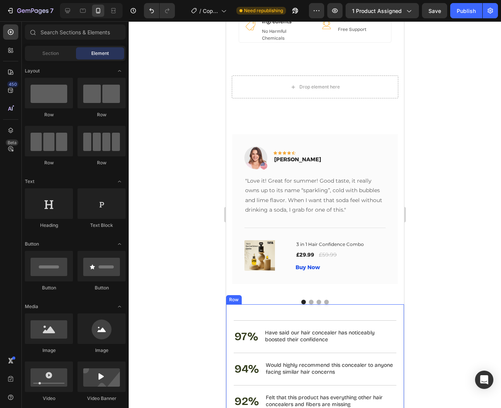
scroll to position [1113, 0]
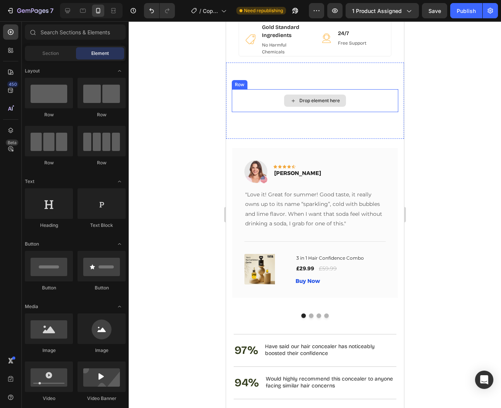
click at [380, 119] on div "Drop element here Row Section 6" at bounding box center [315, 101] width 178 height 76
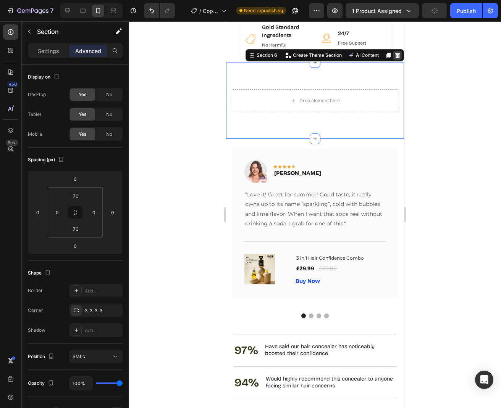
click at [396, 53] on icon at bounding box center [397, 55] width 5 height 5
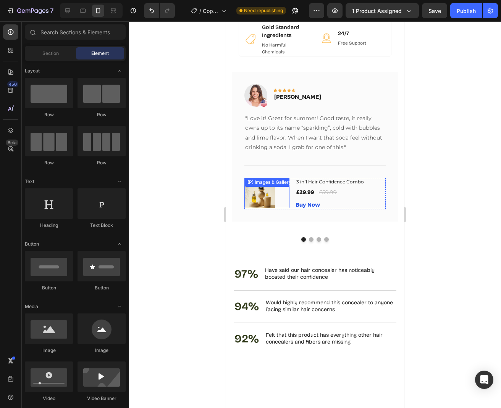
click at [282, 190] on div at bounding box center [266, 193] width 45 height 31
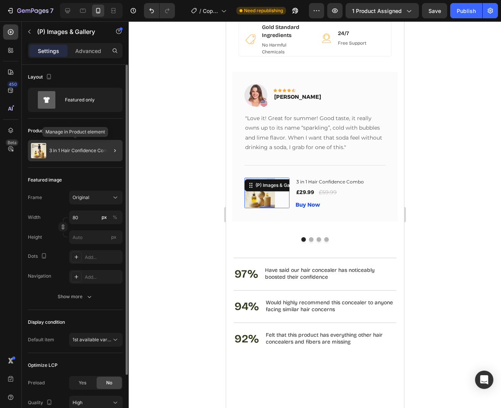
click at [74, 160] on div "3 in 1 Hair Confidence Combo" at bounding box center [75, 150] width 95 height 21
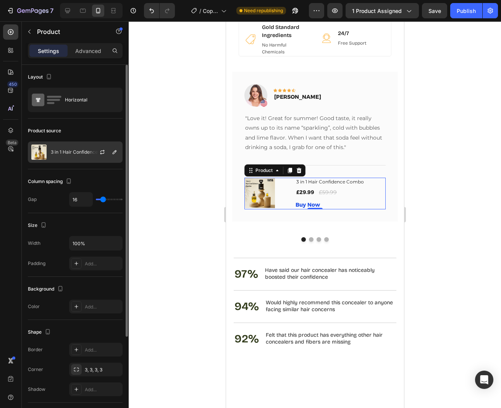
click at [92, 157] on div at bounding box center [106, 152] width 34 height 21
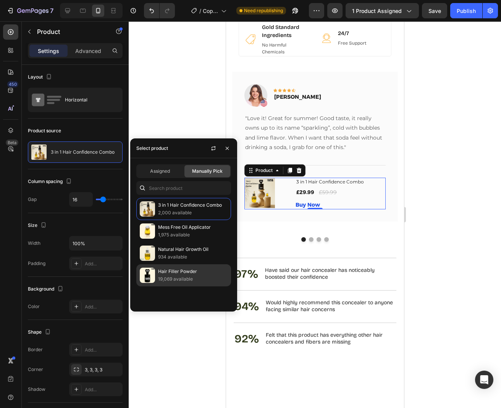
click at [195, 272] on p "Hair Filler Powder" at bounding box center [192, 272] width 69 height 8
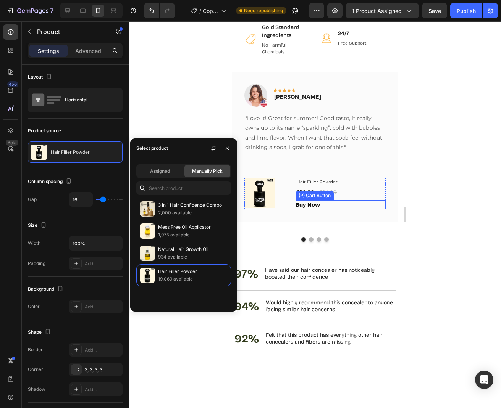
click at [317, 201] on div "Buy Now" at bounding box center [307, 205] width 24 height 8
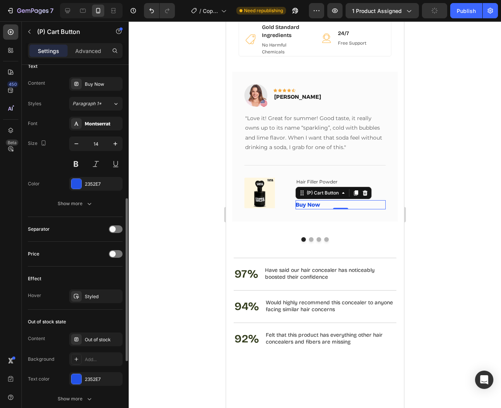
scroll to position [333, 0]
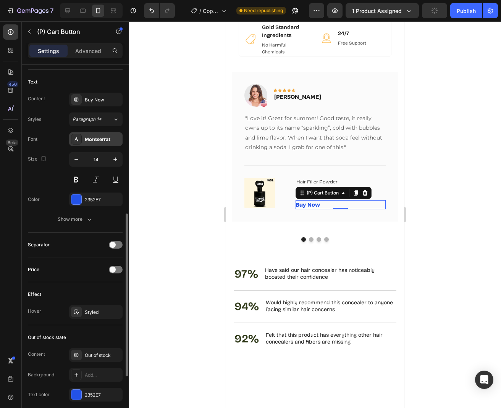
click at [100, 133] on div "Montserrat" at bounding box center [95, 139] width 53 height 14
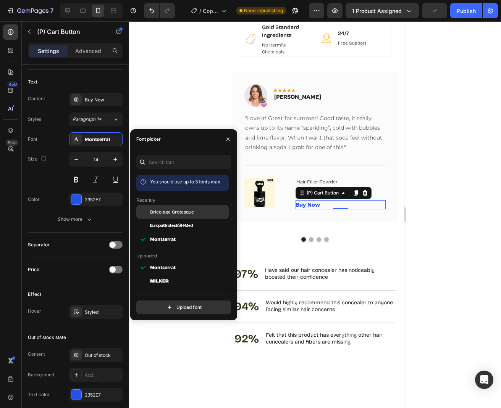
click at [171, 212] on span "Bricolage Grotesque" at bounding box center [172, 212] width 44 height 7
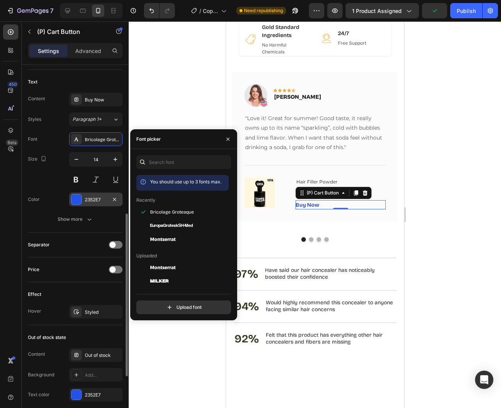
click at [92, 193] on div "2352E7" at bounding box center [95, 200] width 53 height 14
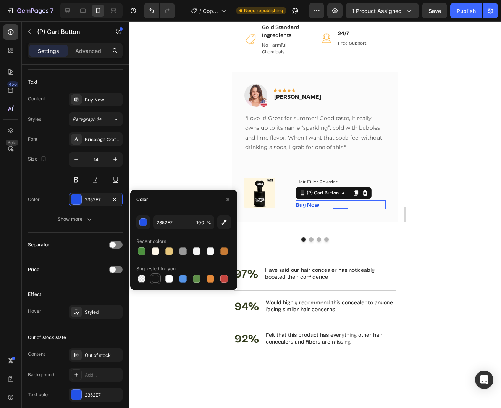
click at [158, 281] on div at bounding box center [155, 279] width 8 height 8
type input "151515"
click at [258, 84] on img at bounding box center [255, 95] width 23 height 23
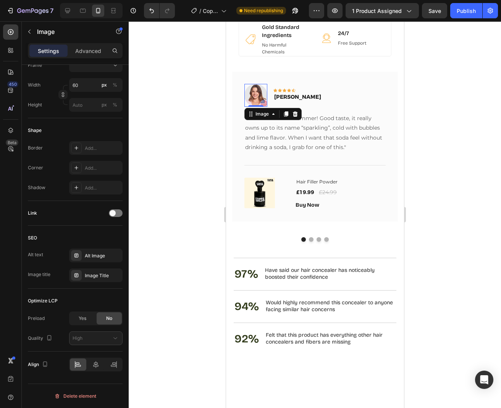
scroll to position [0, 0]
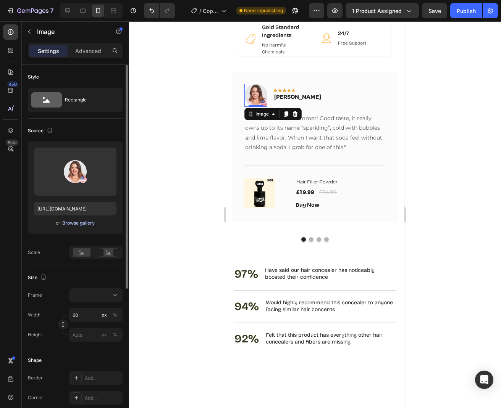
click at [86, 227] on button "Browse gallery" at bounding box center [78, 223] width 33 height 8
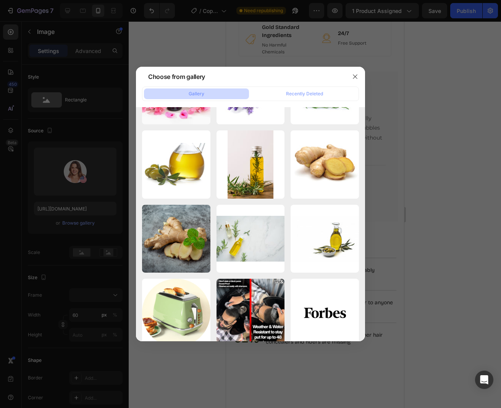
scroll to position [4600, 0]
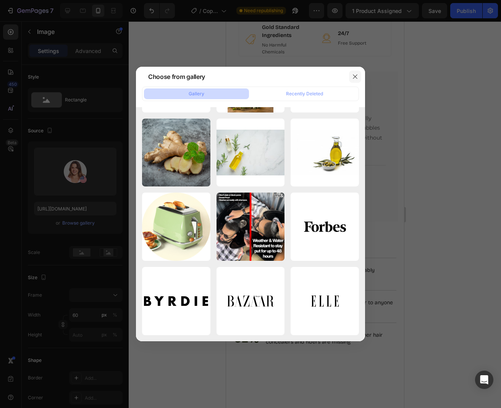
click at [355, 81] on button "button" at bounding box center [355, 77] width 12 height 12
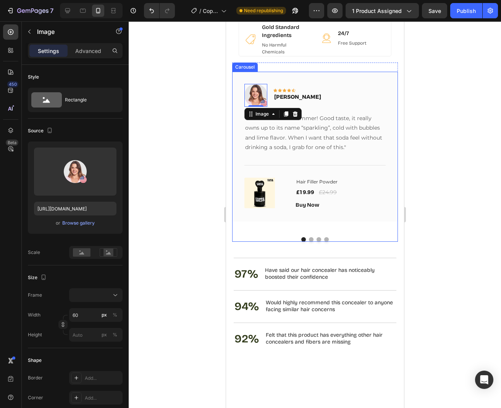
click at [313, 228] on div "Image 0 Icon Icon Icon Icon Icon Row [PERSON_NAME] Text block Row "Love it! Gre…" at bounding box center [315, 157] width 166 height 170
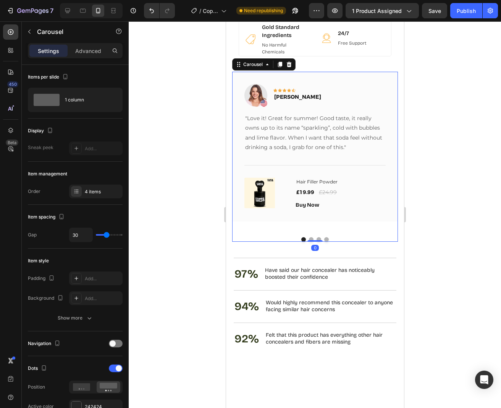
click at [311, 237] on button "Dot" at bounding box center [310, 239] width 5 height 5
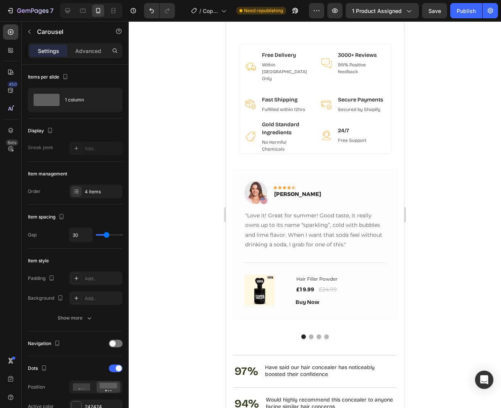
scroll to position [1013, 0]
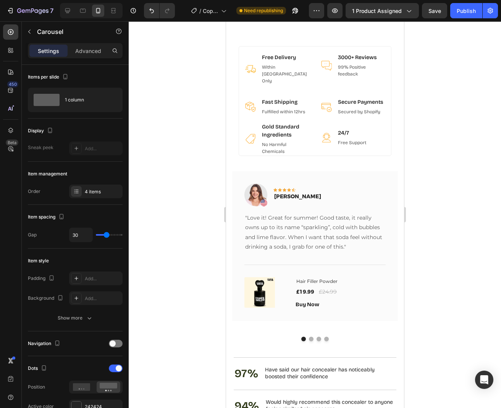
click at [310, 337] on button "Dot" at bounding box center [310, 339] width 5 height 5
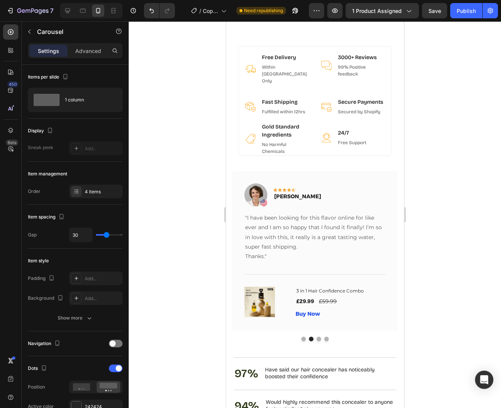
click at [317, 337] on button "Dot" at bounding box center [318, 339] width 5 height 5
click at [326, 337] on button "Dot" at bounding box center [326, 339] width 5 height 5
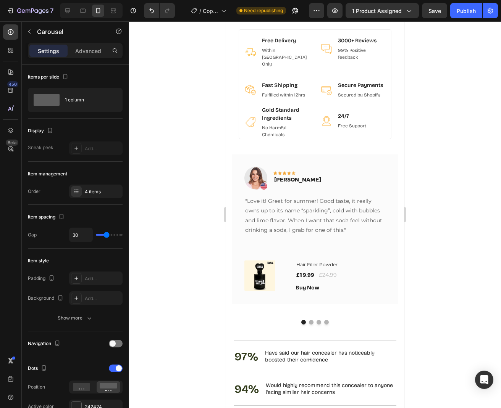
scroll to position [1023, 0]
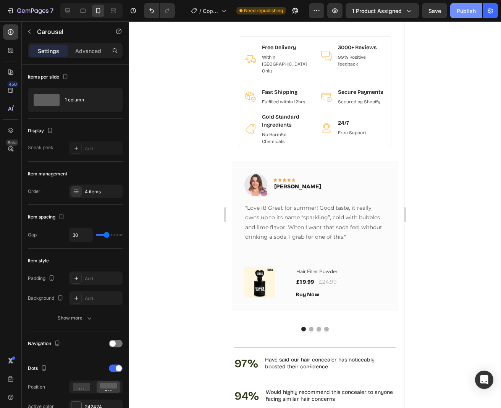
click at [467, 9] on div "Publish" at bounding box center [465, 11] width 19 height 8
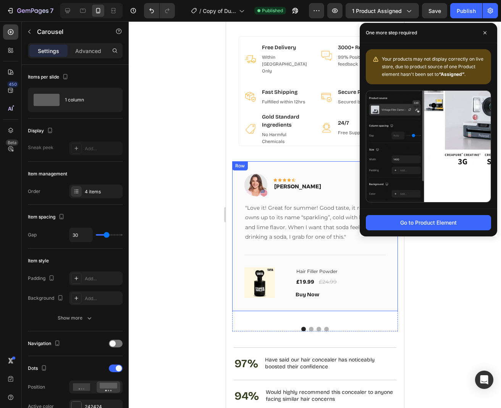
click at [316, 161] on div "Image Icon Icon Icon Icon Icon Row Rita Carroll Text block Row "Love it! Great …" at bounding box center [315, 236] width 166 height 150
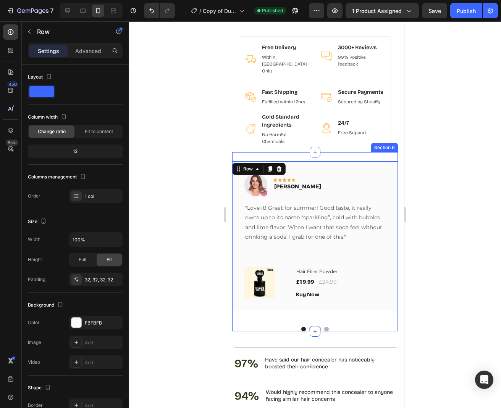
click at [327, 152] on div "Image Icon Icon Icon Icon Icon Row Rita Carroll Text block Row "Love it! Great …" at bounding box center [315, 241] width 166 height 179
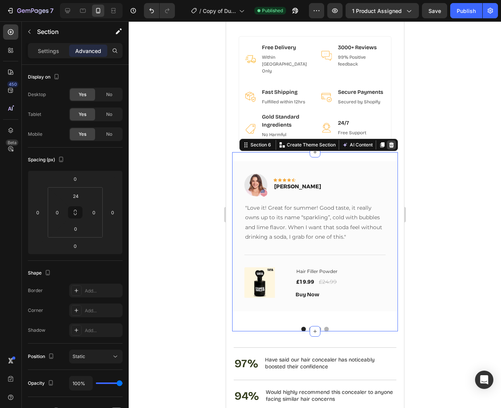
drag, startPoint x: 388, startPoint y: 139, endPoint x: 691, endPoint y: 56, distance: 313.9
click at [388, 142] on icon at bounding box center [391, 145] width 6 height 6
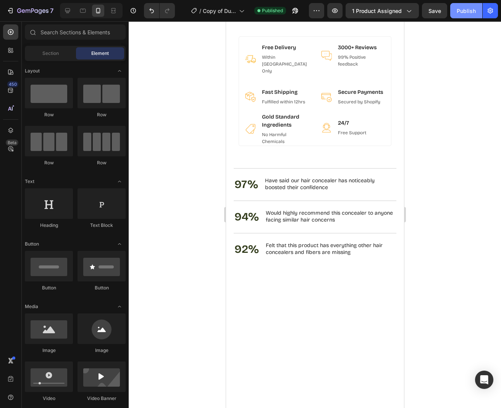
click at [469, 15] on button "Publish" at bounding box center [466, 10] width 32 height 15
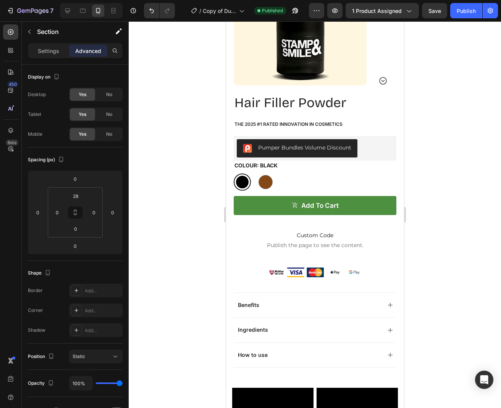
scroll to position [137, 0]
